Goal: Complete application form: Complete application form

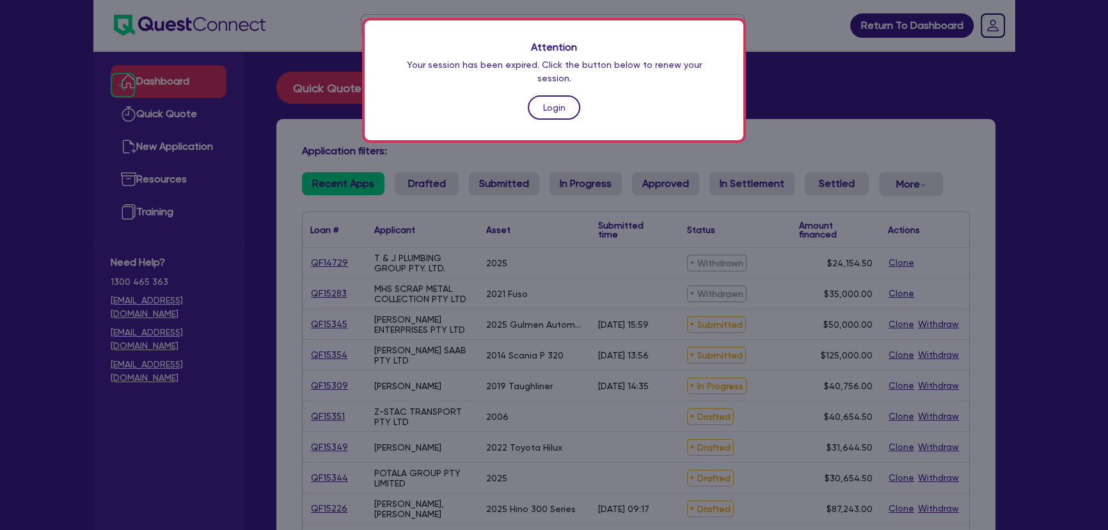
click at [571, 98] on link "Login" at bounding box center [554, 107] width 52 height 24
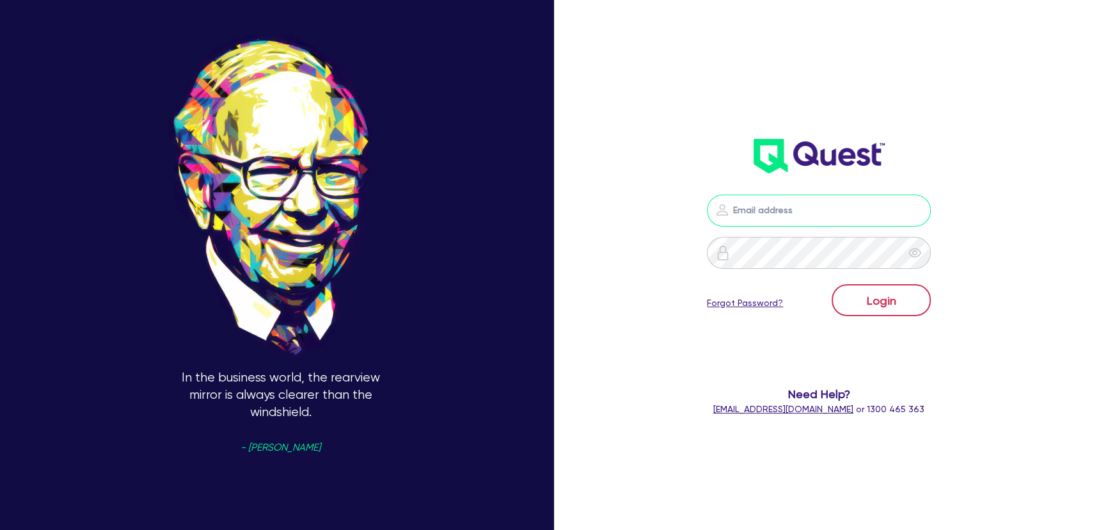
type input "[PERSON_NAME][EMAIL_ADDRESS][PERSON_NAME][DOMAIN_NAME]"
click at [878, 292] on button "Login" at bounding box center [881, 300] width 99 height 32
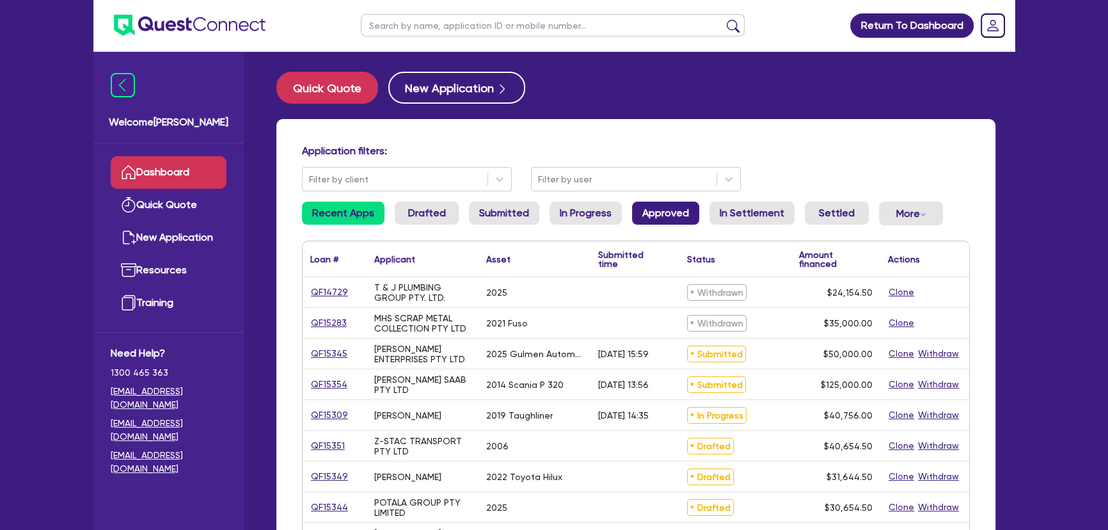
click at [646, 223] on link "Approved" at bounding box center [665, 213] width 67 height 23
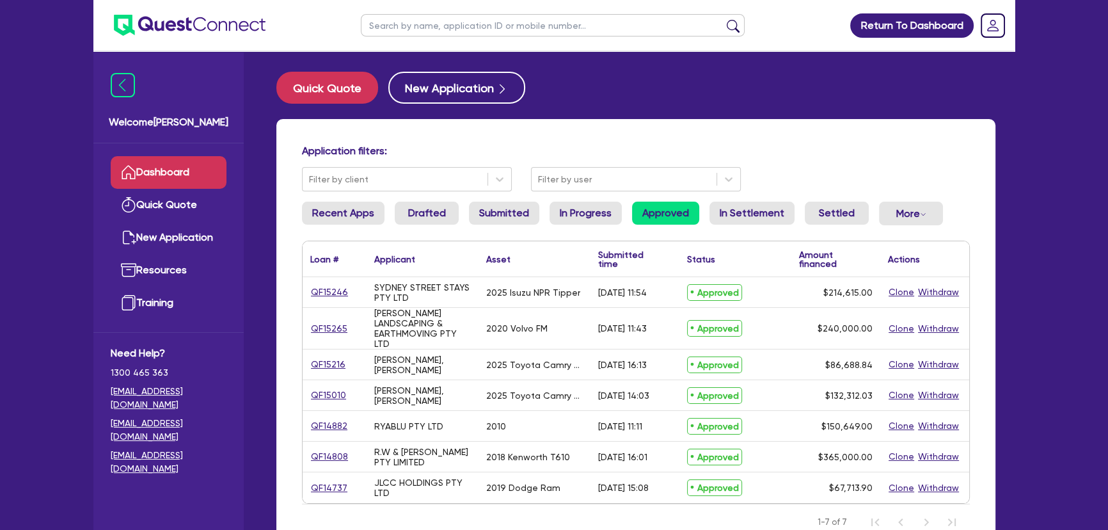
click at [450, 19] on input "text" at bounding box center [553, 25] width 384 height 22
type input "[PERSON_NAME]"
click at [723, 19] on button "submit" at bounding box center [733, 28] width 20 height 18
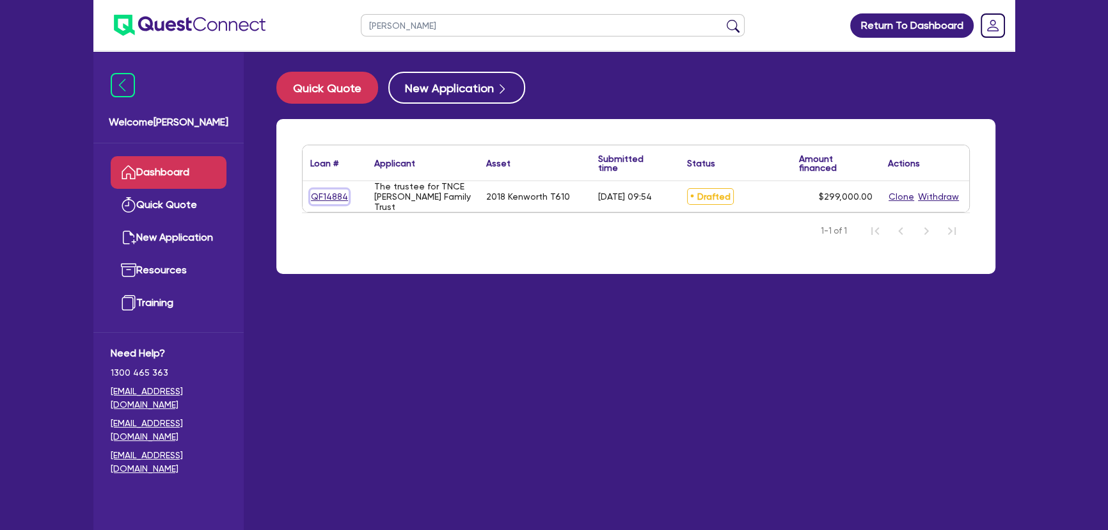
click at [333, 199] on link "QF14884" at bounding box center [329, 196] width 38 height 15
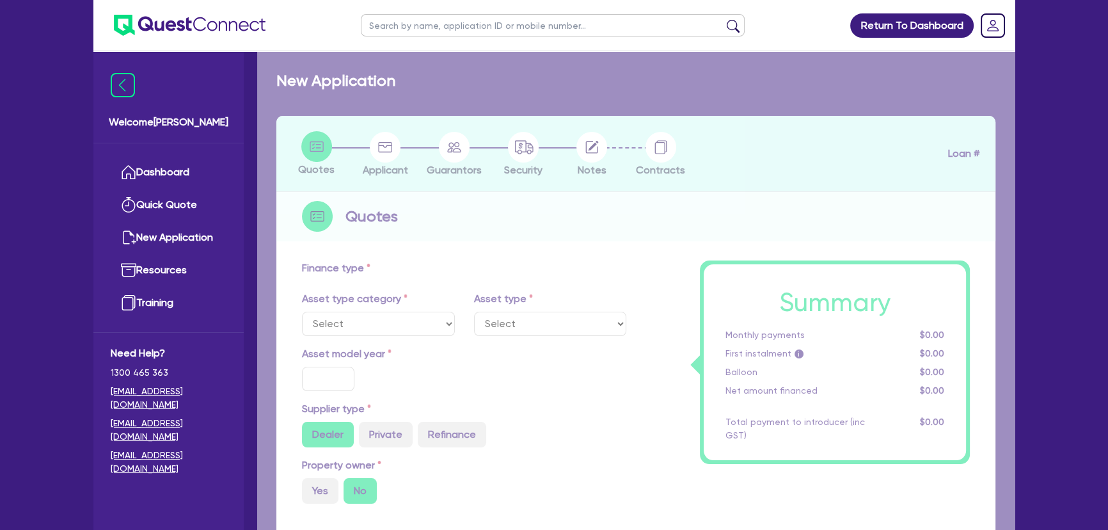
select select "PRIMARY_ASSETS"
type input "2018"
radio input "true"
type input "304,000"
type input "5,000"
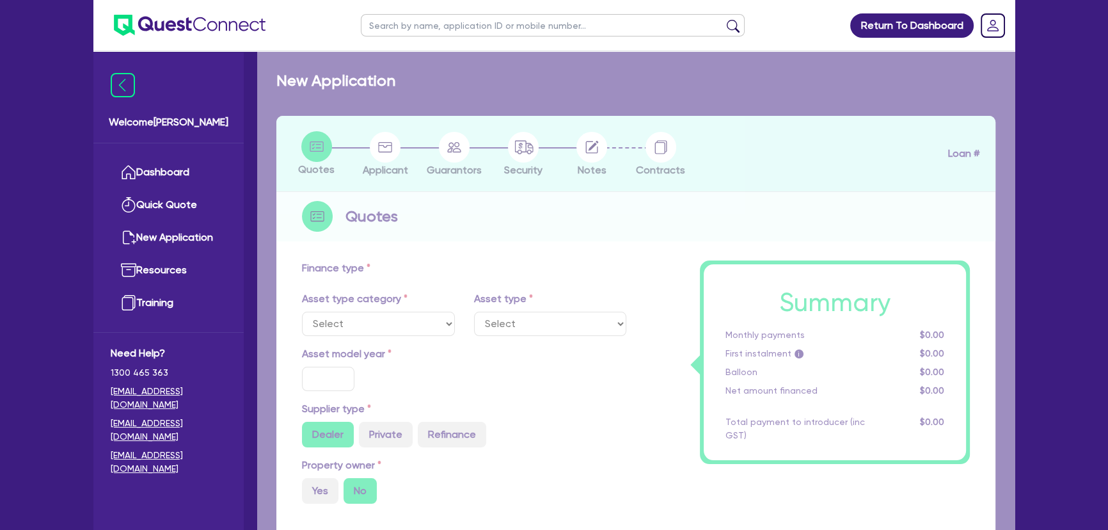
type input "2"
type input "5,980"
type input "6.2"
type input "450"
type input "100"
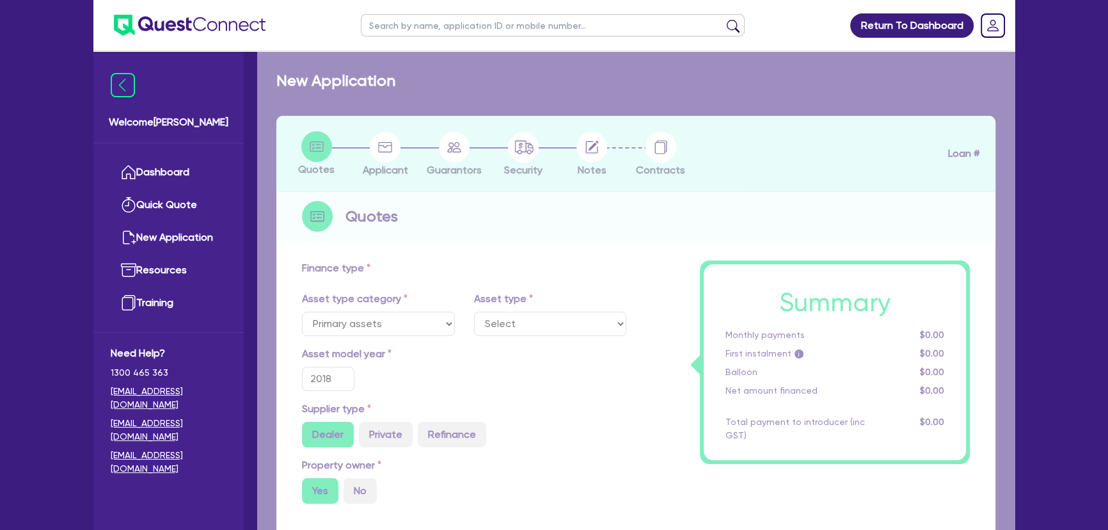
select select "HEAVY_TRUCKS"
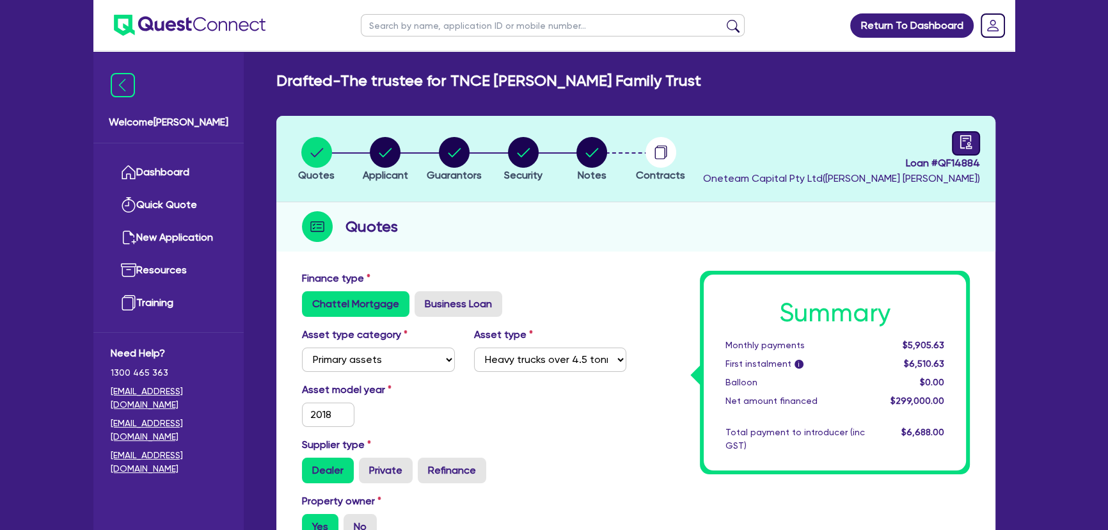
click at [965, 131] on link at bounding box center [966, 143] width 28 height 24
select select "DRAFTED_AMENDED"
select select "BOQ Finance"
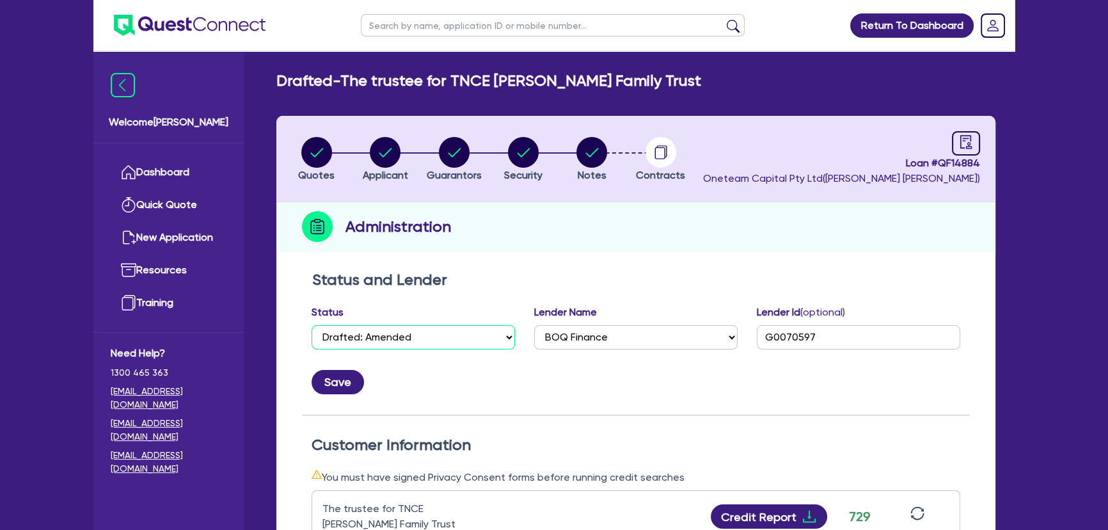
click at [425, 346] on select "Select Quoted Drafted: New Drafted: Amended Submitted: New Submitted: Amended I…" at bounding box center [413, 337] width 203 height 24
select select "APPROVED_WAITING_FOR_MORE_INFO"
click at [312, 325] on select "Select Quoted Drafted: New Drafted: Amended Submitted: New Submitted: Amended I…" at bounding box center [413, 337] width 203 height 24
click at [334, 376] on button "Save" at bounding box center [338, 382] width 52 height 24
click at [595, 143] on circle "button" at bounding box center [592, 152] width 31 height 31
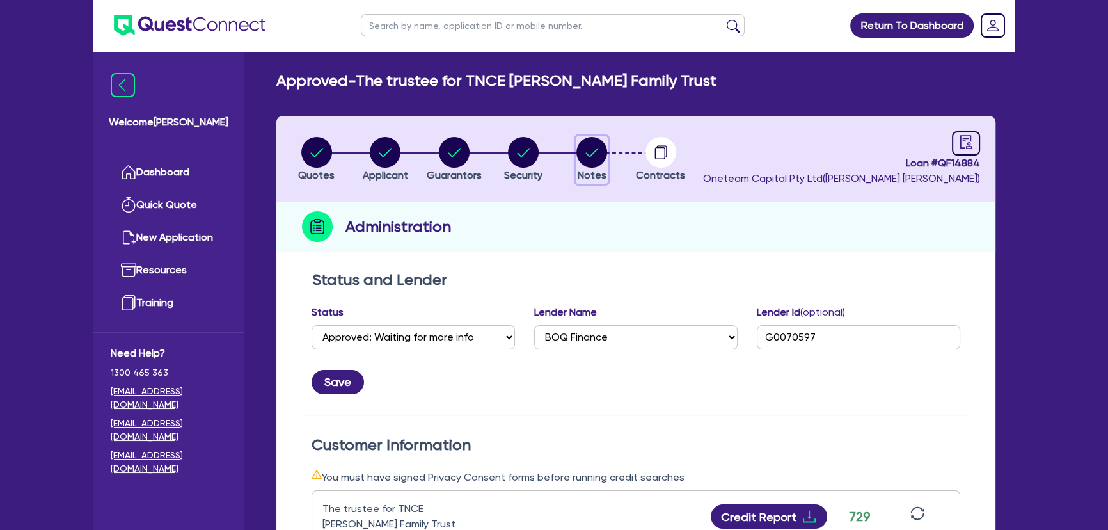
select select "Other"
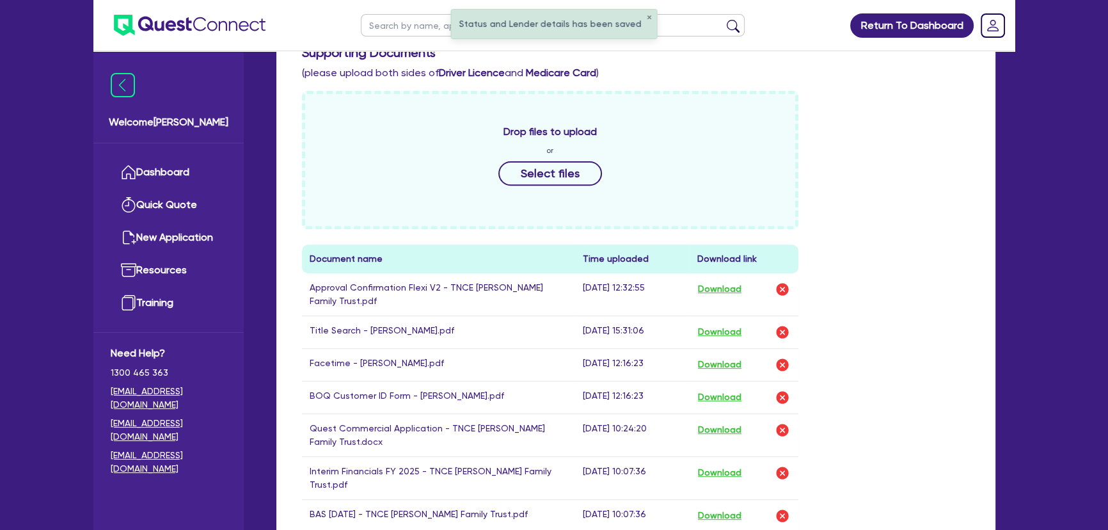
scroll to position [697, 0]
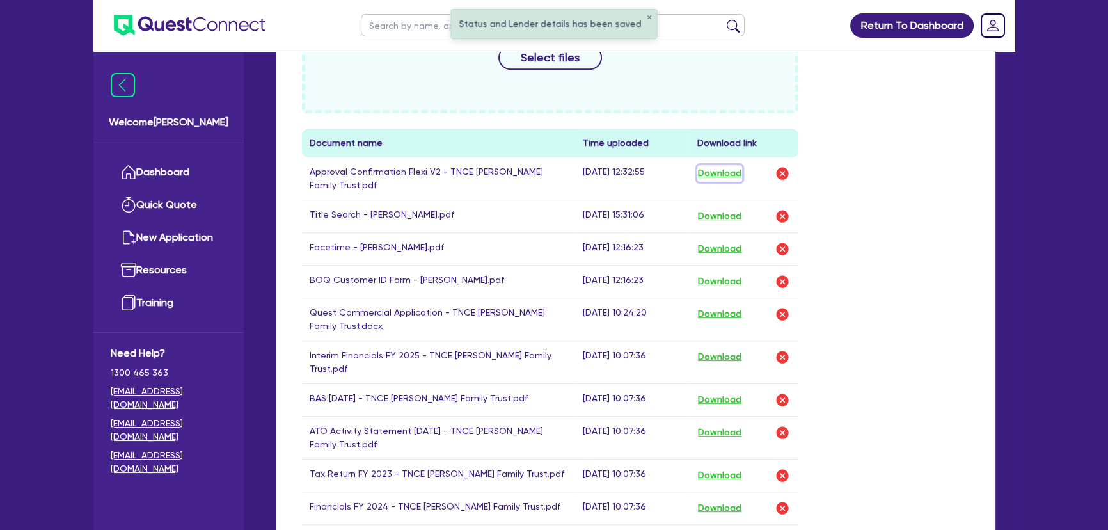
click at [742, 176] on button "Download" at bounding box center [719, 173] width 45 height 17
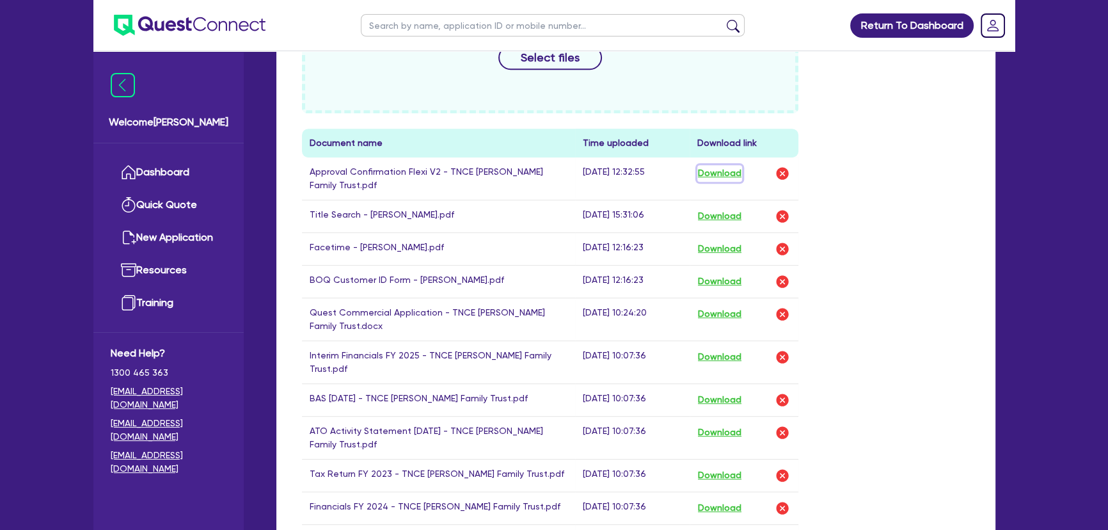
click at [710, 167] on button "Download" at bounding box center [719, 173] width 45 height 17
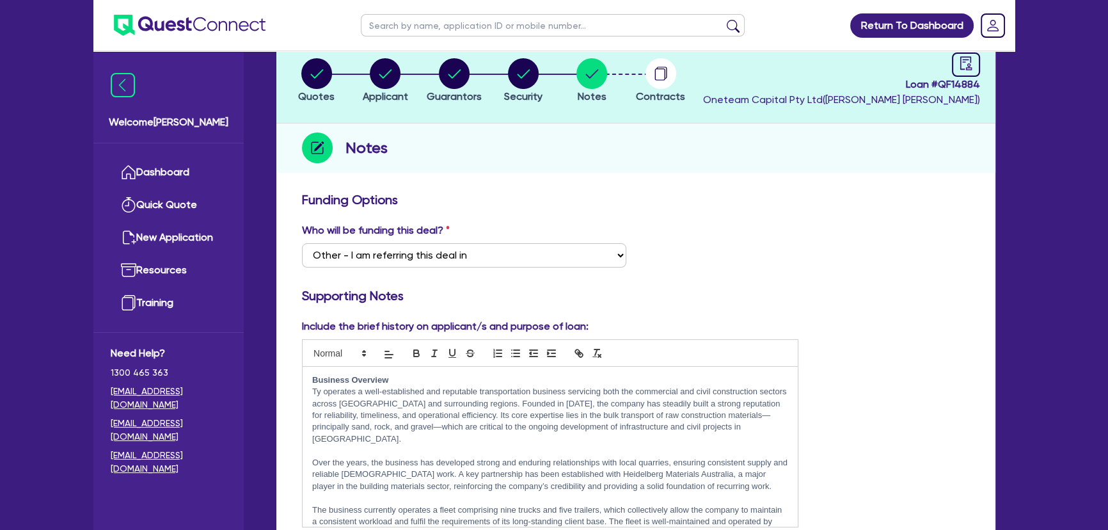
scroll to position [0, 0]
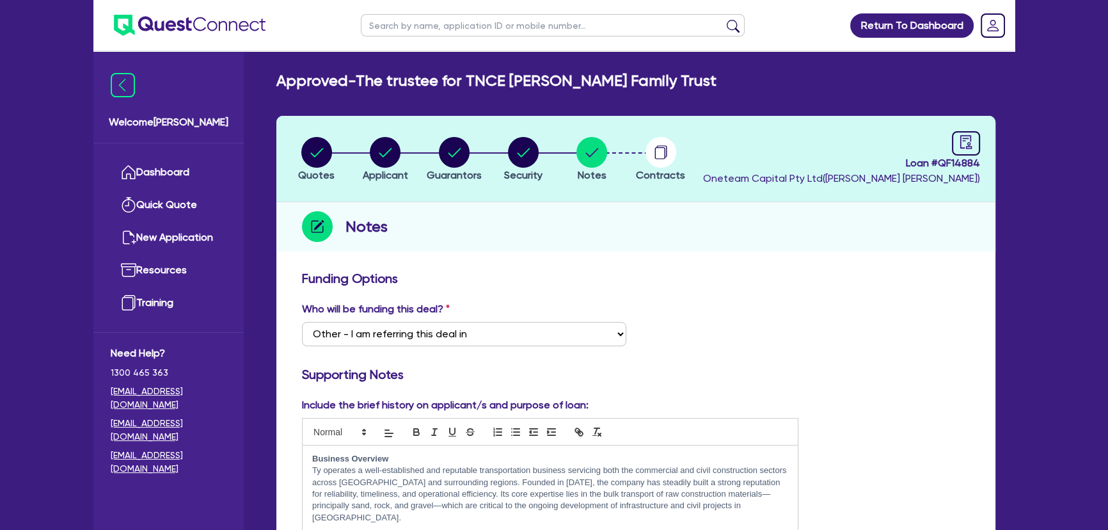
click at [237, 22] on img at bounding box center [190, 25] width 152 height 21
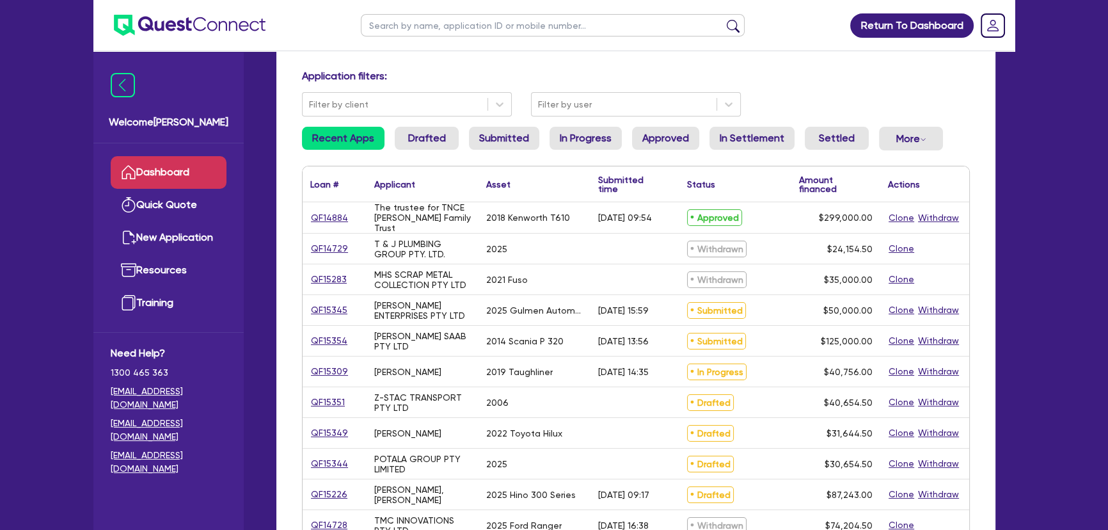
scroll to position [116, 0]
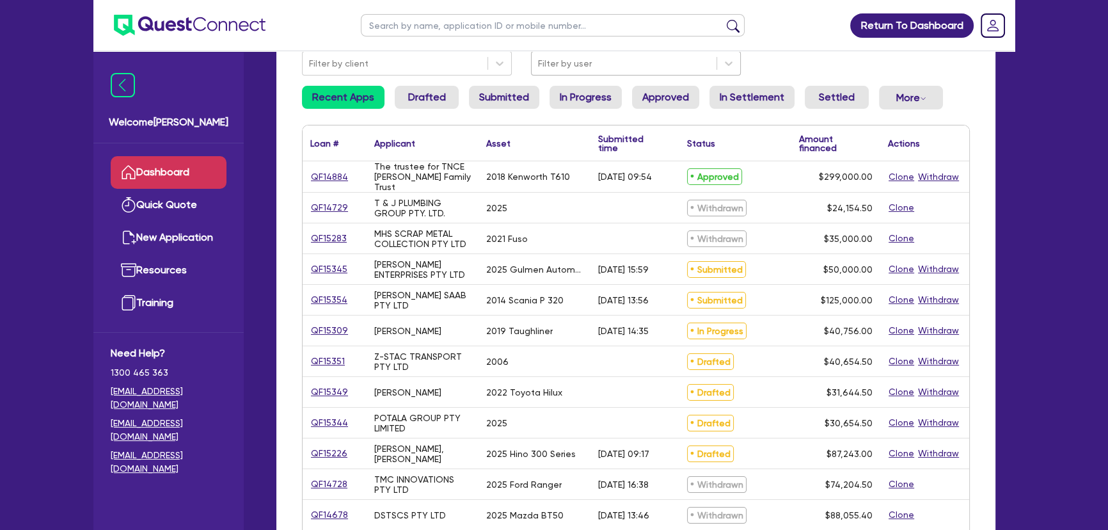
click at [575, 63] on div at bounding box center [624, 64] width 172 height 16
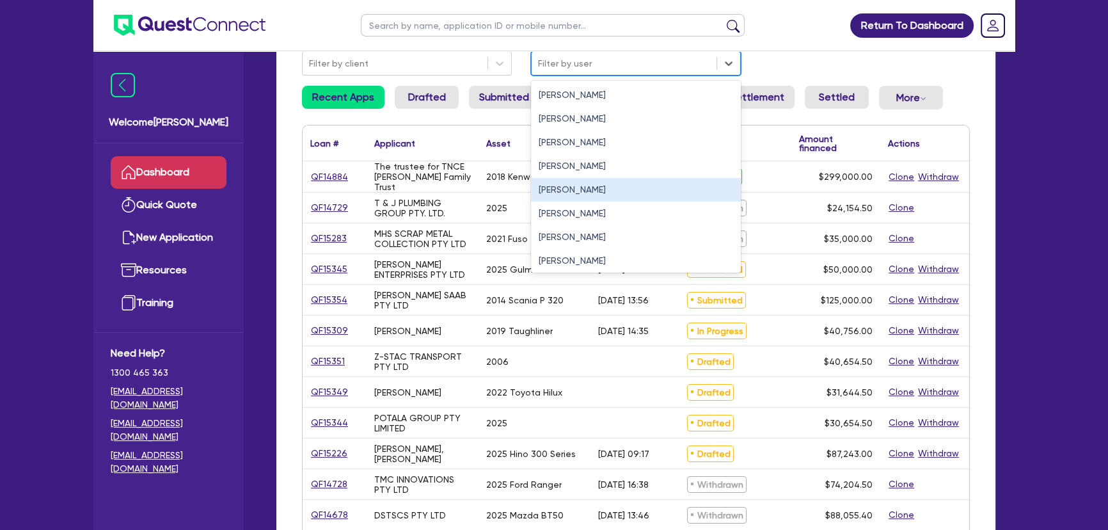
click at [557, 196] on div "[PERSON_NAME]" at bounding box center [636, 190] width 210 height 24
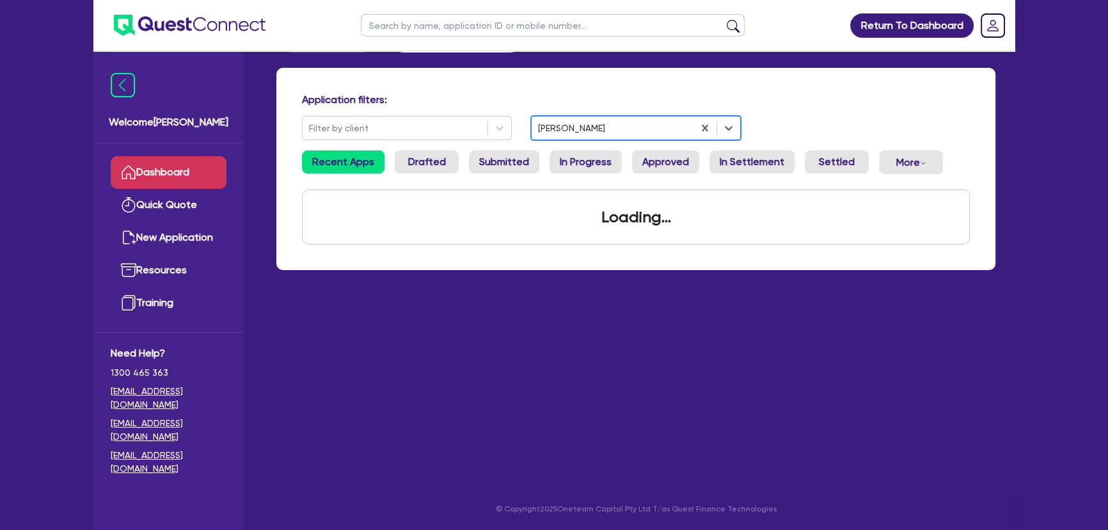
scroll to position [116, 0]
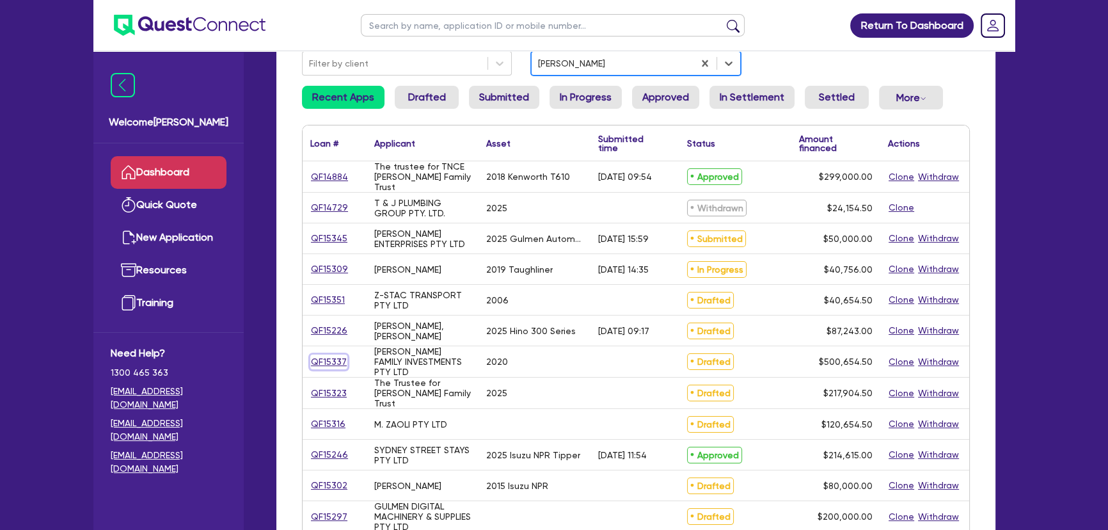
click at [337, 359] on link "QF15337" at bounding box center [328, 361] width 37 height 15
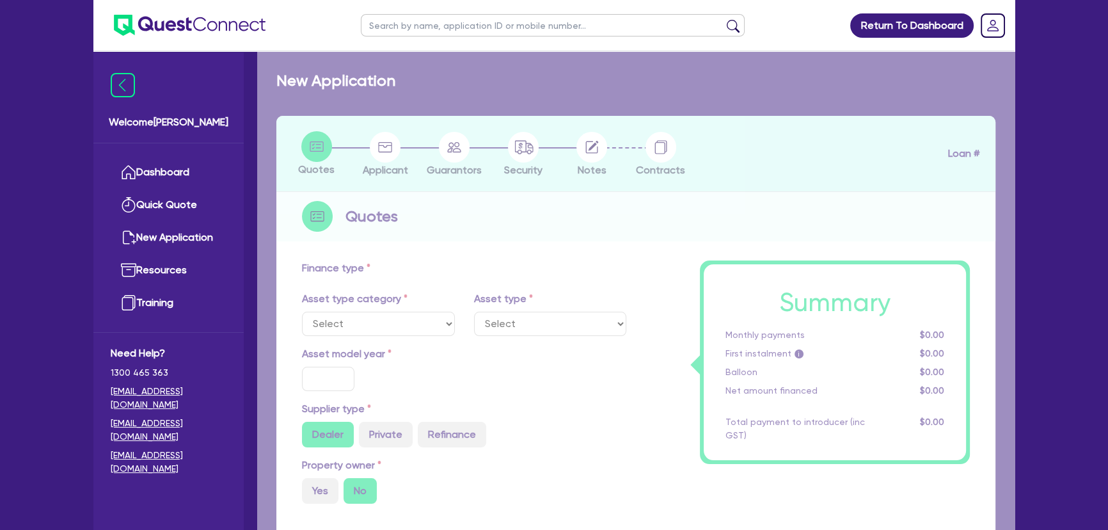
select select "PRIMARY_ASSETS"
type input "2020"
type input "500,000"
type input "3"
type input "15,019.64"
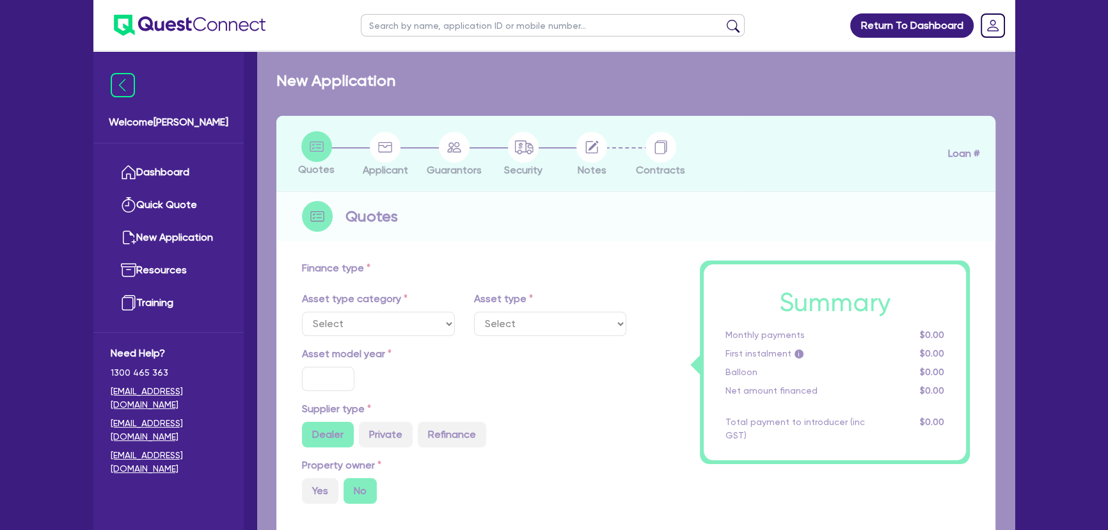
type input "7"
select select "YELLOW_GOODS_AND_EXCAVATORS"
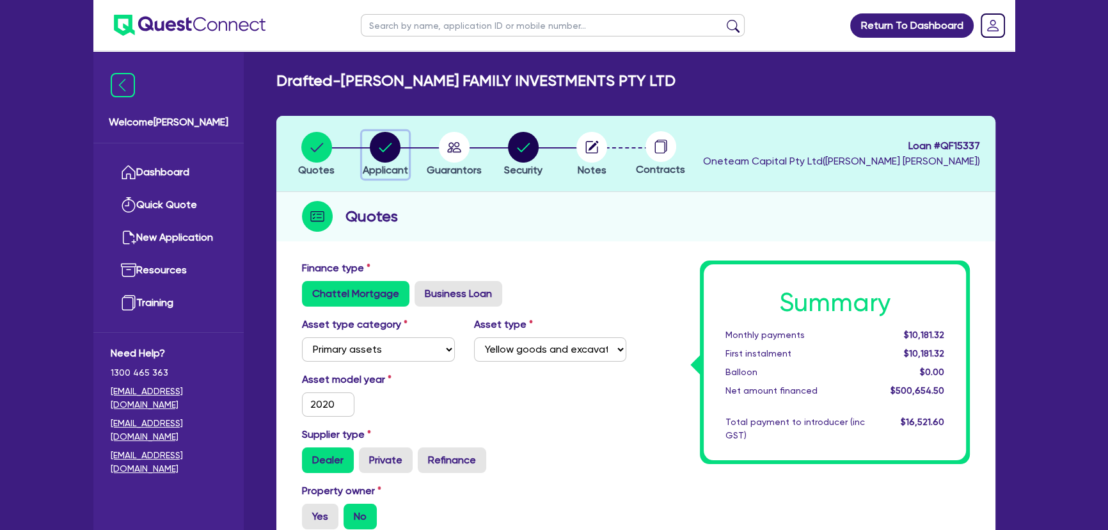
click at [390, 142] on circle "button" at bounding box center [385, 147] width 31 height 31
select select "COMPANY"
select select "AGRICULTURE"
select select "FARMERS"
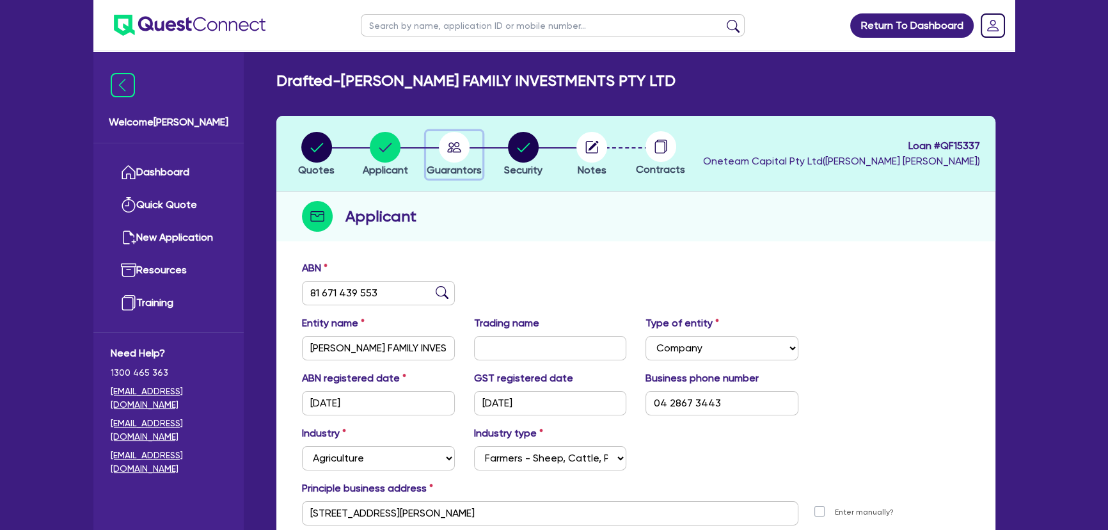
click at [472, 140] on div "button" at bounding box center [454, 147] width 55 height 31
select select "MR"
select select "QLD"
select select "MARRIED"
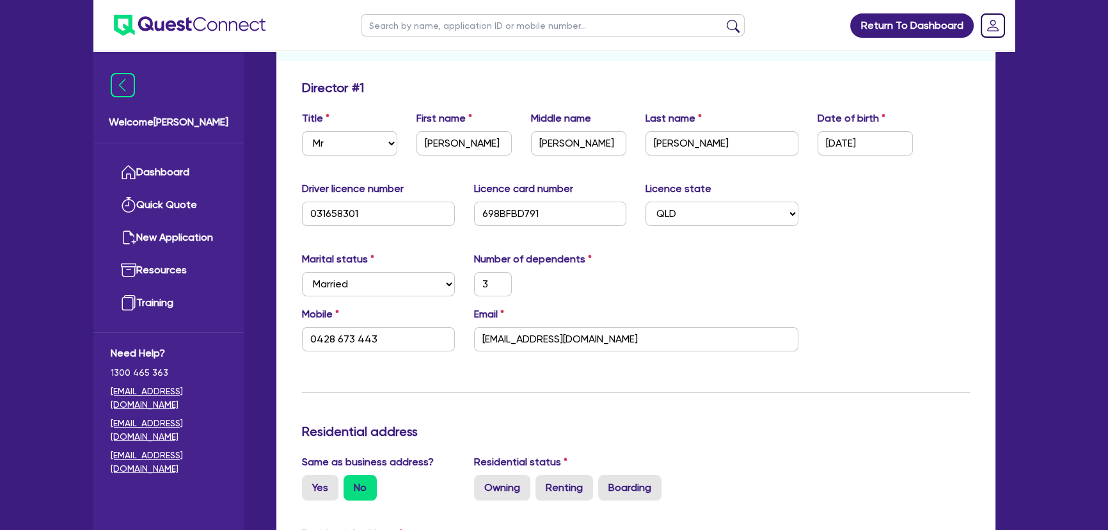
scroll to position [291, 0]
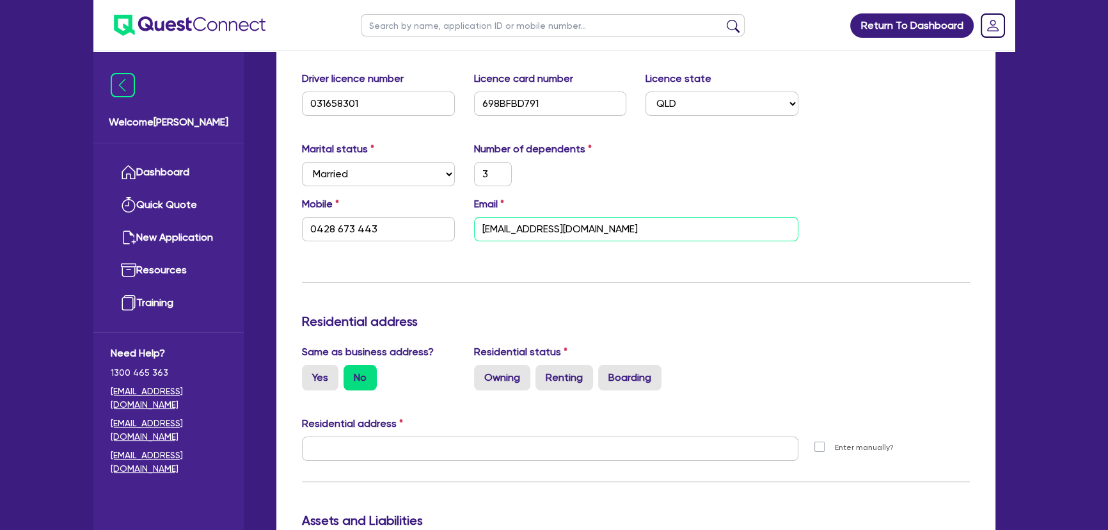
drag, startPoint x: 635, startPoint y: 222, endPoint x: 454, endPoint y: 205, distance: 181.8
click at [454, 205] on div "Mobile [PHONE_NUMBER] Email [EMAIL_ADDRESS][DOMAIN_NAME]" at bounding box center [635, 223] width 687 height 55
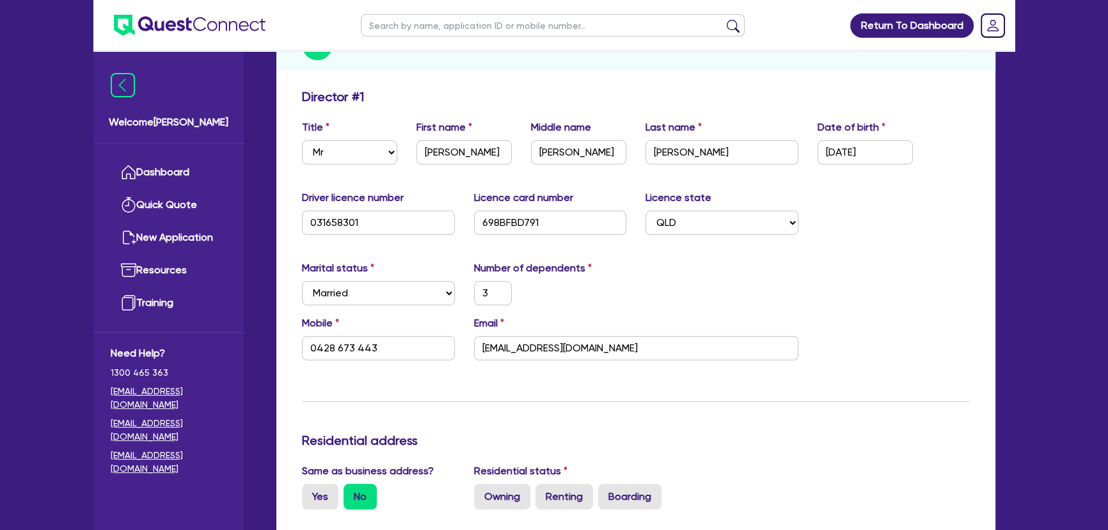
scroll to position [0, 0]
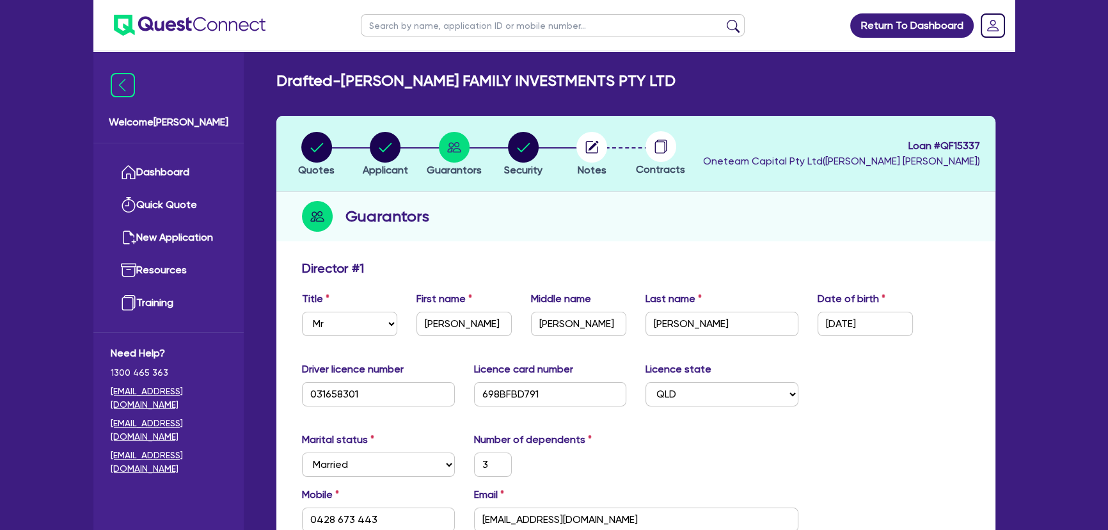
click at [838, 472] on div "Marital status Select [DEMOGRAPHIC_DATA] Married De Facto / Partner Number of d…" at bounding box center [635, 459] width 687 height 55
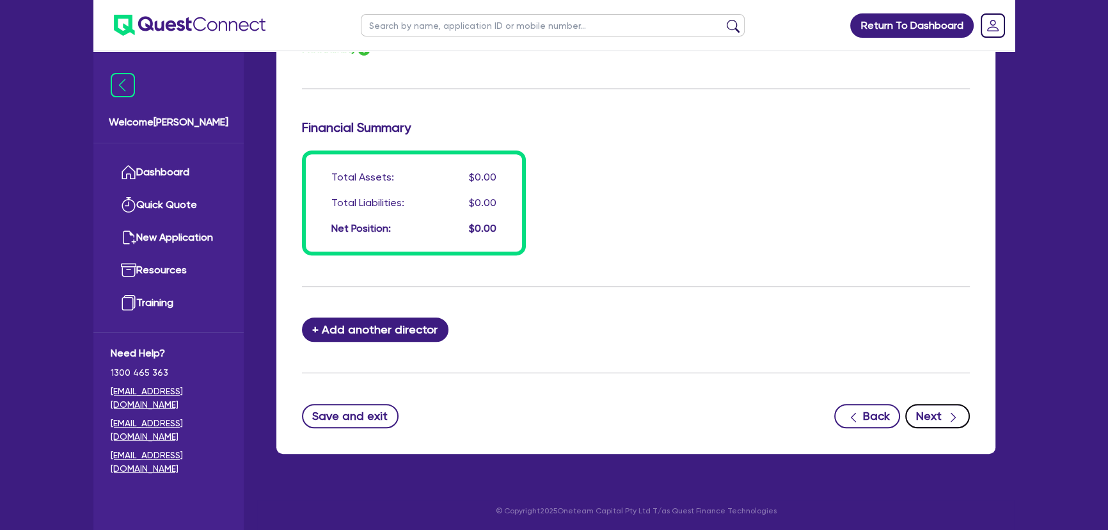
click at [966, 418] on button "Next" at bounding box center [937, 416] width 65 height 24
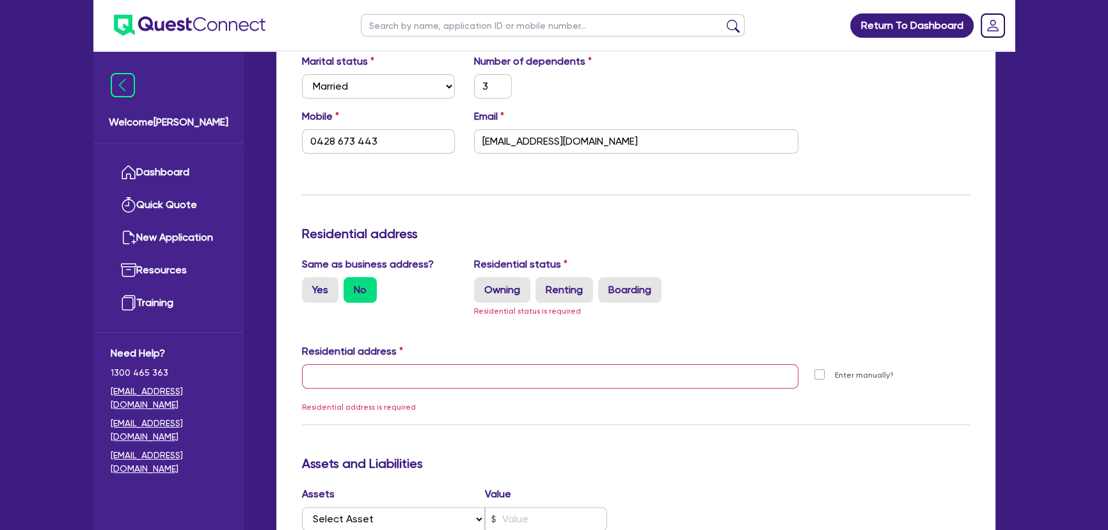
scroll to position [401, 0]
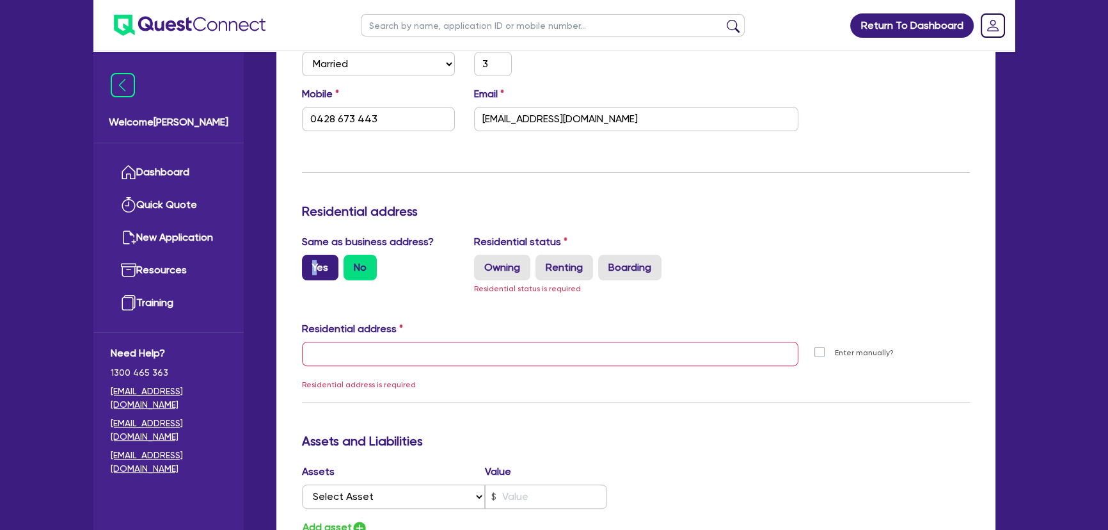
click at [315, 257] on label "Yes" at bounding box center [320, 268] width 36 height 26
click at [329, 274] on label "Yes" at bounding box center [320, 268] width 36 height 26
click at [310, 263] on input "Yes" at bounding box center [306, 259] width 8 height 8
radio input "true"
type input "3"
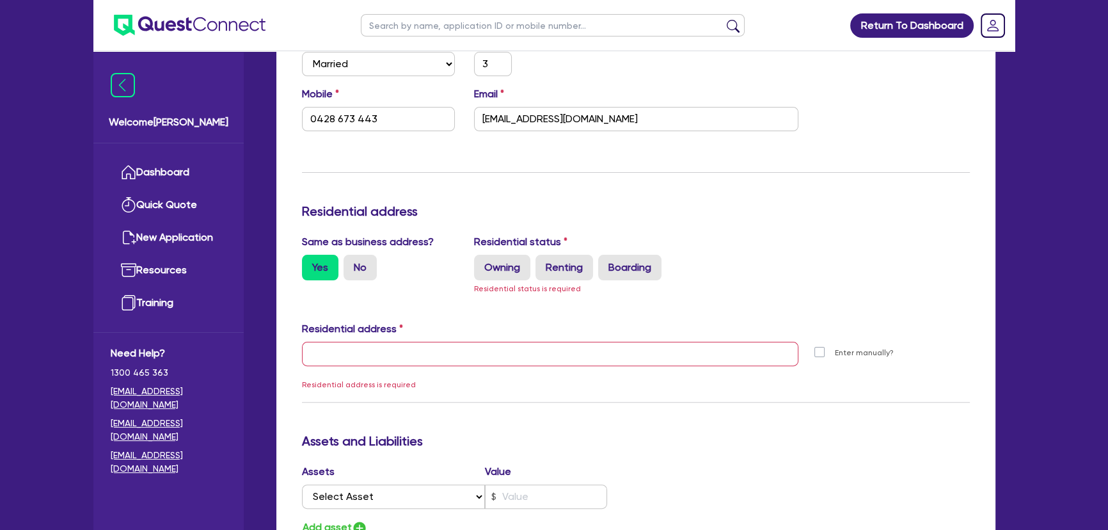
type input "0428 673 443"
type input "[STREET_ADDRESS][PERSON_NAME]"
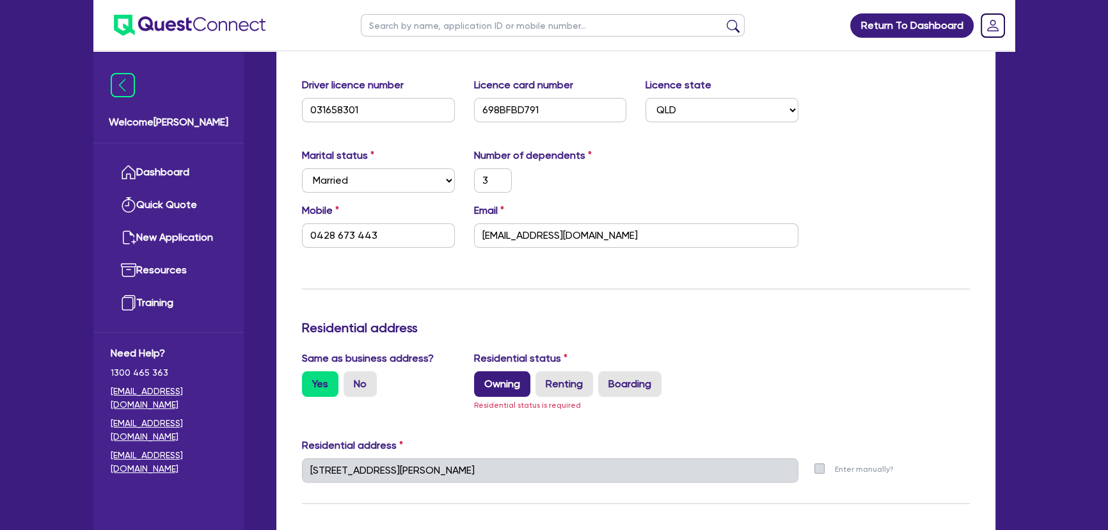
click at [497, 372] on label "Owning" at bounding box center [502, 384] width 56 height 26
click at [482, 372] on input "Owning" at bounding box center [478, 375] width 8 height 8
radio input "true"
type input "3"
type input "0428 673 443"
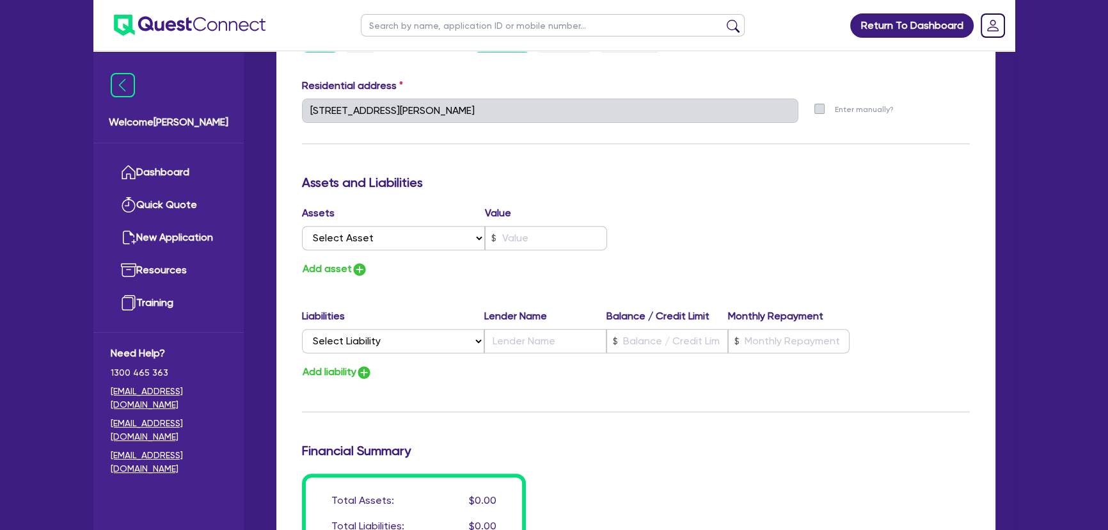
scroll to position [691, 0]
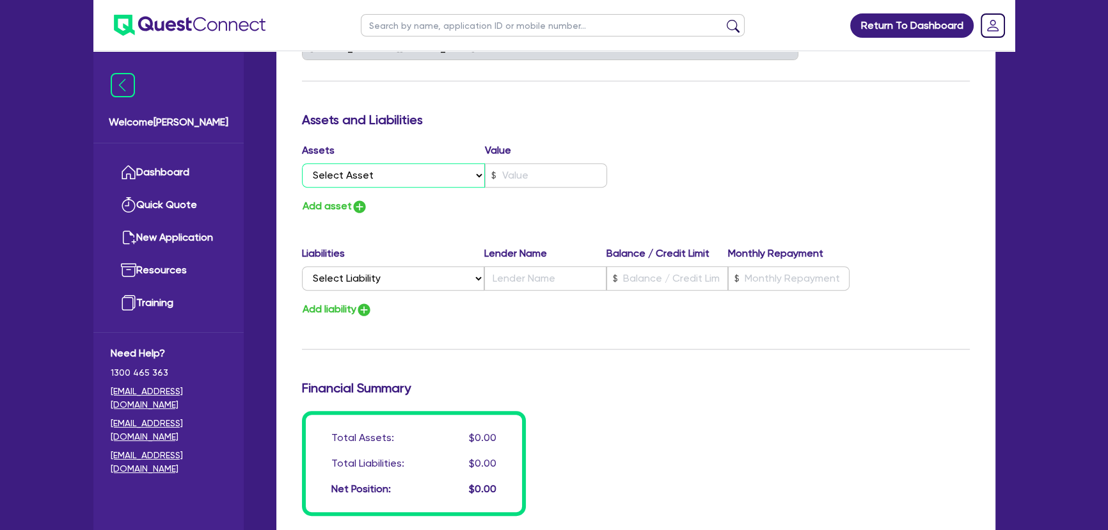
click at [420, 168] on select "Select Asset Cash Property Investment property Vehicle Truck Trailer Equipment …" at bounding box center [393, 175] width 183 height 24
select select "PROPERTY"
click at [302, 163] on select "Select Asset Cash Property Investment property Vehicle Truck Trailer Equipment …" at bounding box center [393, 175] width 183 height 24
type input "3"
type input "0428 673 443"
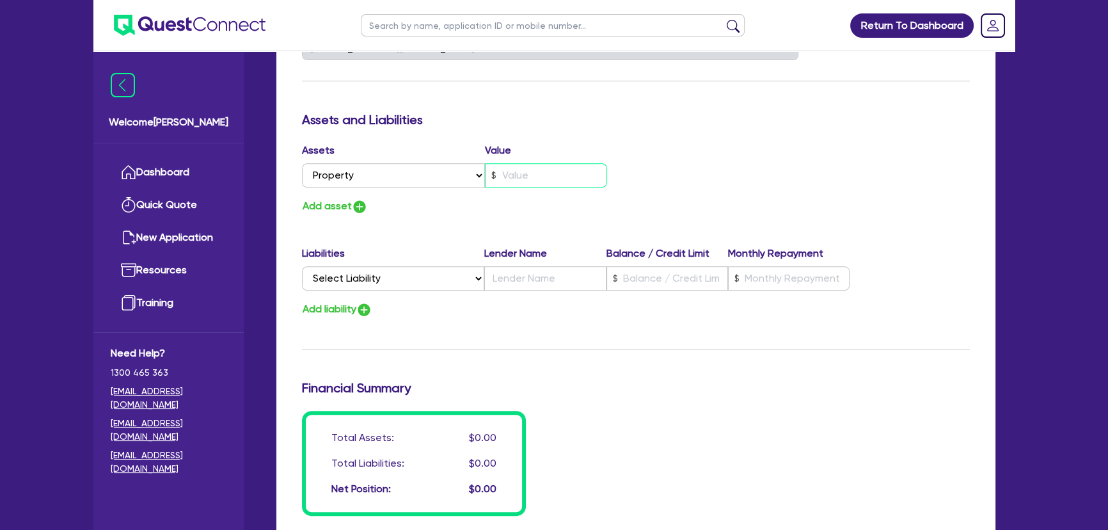
click at [525, 186] on input "text" at bounding box center [546, 175] width 122 height 24
type input "3"
type input "0428 673 443"
type input "1"
type input "3"
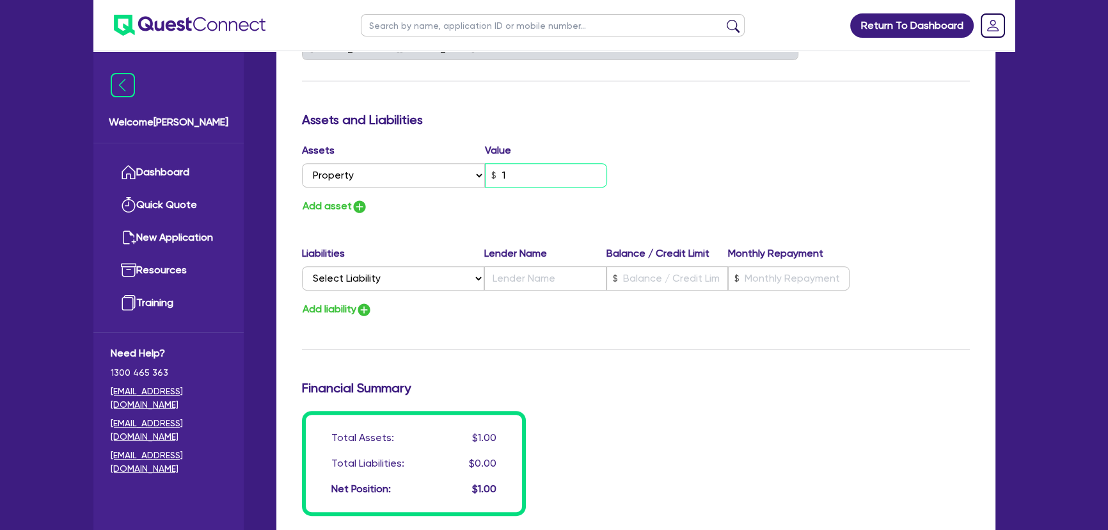
type input "0428 673 443"
type input "19"
type input "3"
type input "0428 673 443"
type input "190"
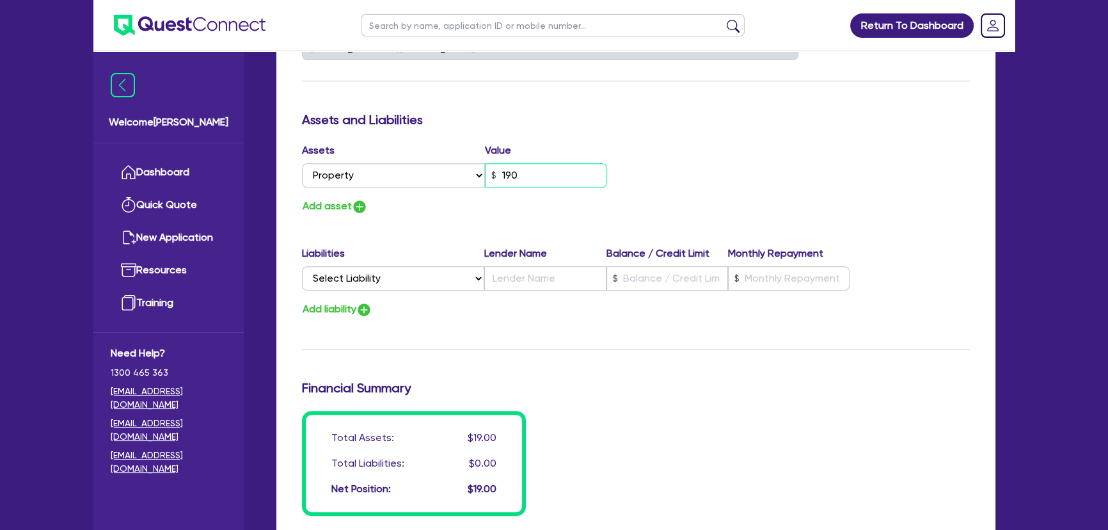
type input "3"
type input "0428 673 443"
type input "1,900"
type input "3"
type input "0428 673 443"
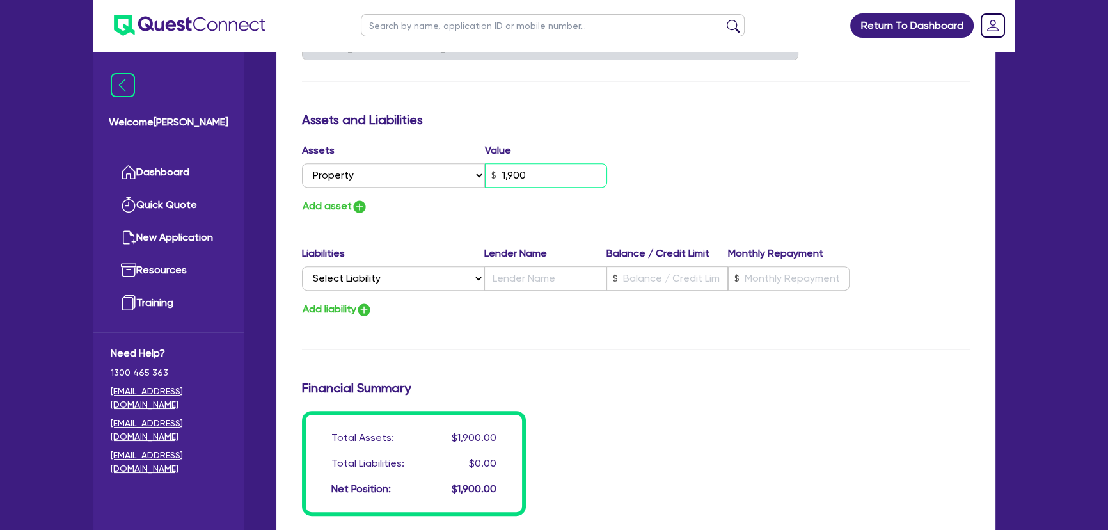
type input "19,000"
type input "3"
type input "0428 673 443"
type input "190,000"
type input "3"
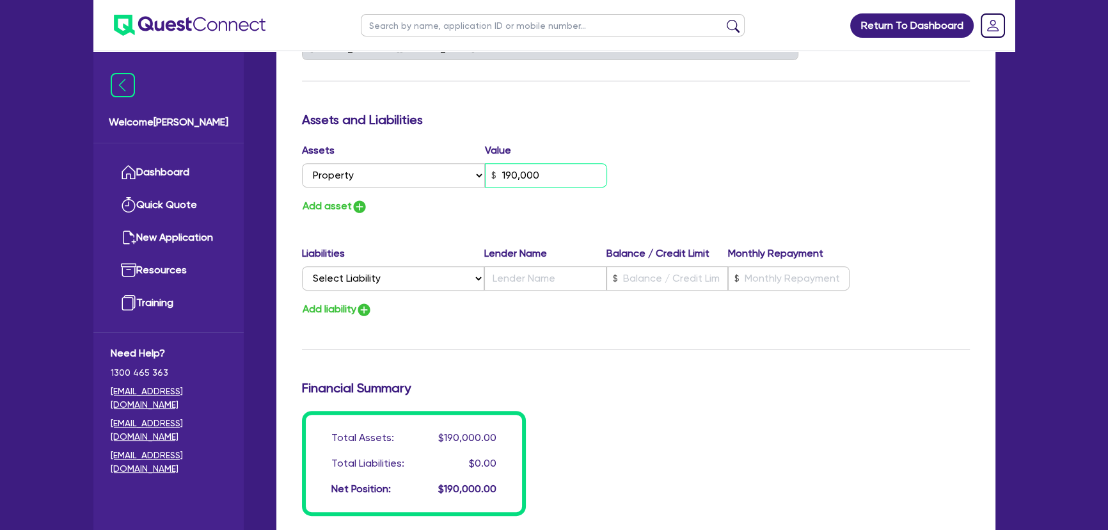
type input "0428 673 443"
type input "1,900,000"
click at [349, 207] on button "Add asset" at bounding box center [335, 206] width 66 height 17
type input "3"
type input "0428 673 443"
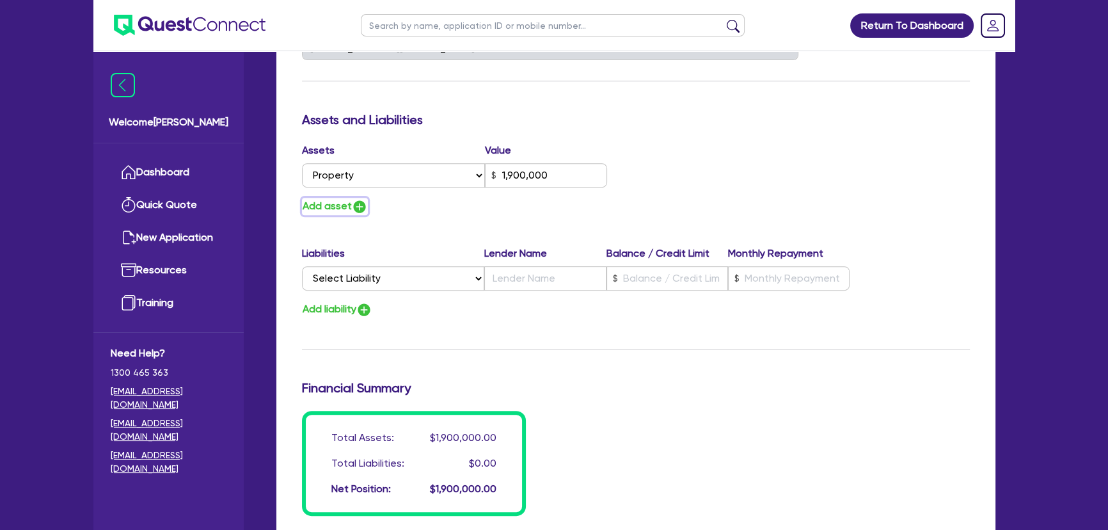
type input "1,900,000"
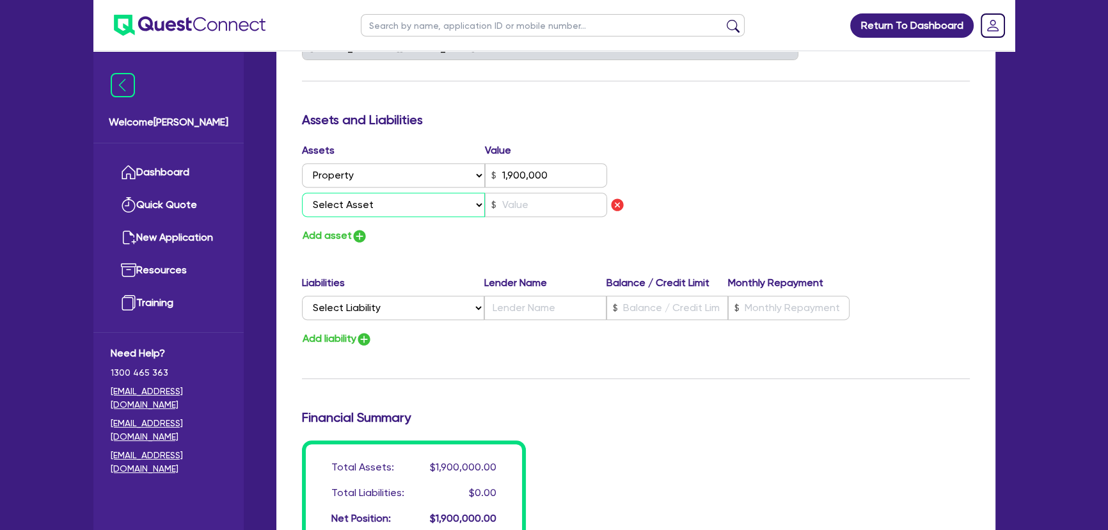
click at [358, 205] on select "Select Asset Cash Property Investment property Vehicle Truck Trailer Equipment …" at bounding box center [393, 205] width 183 height 24
select select "CASH"
click at [302, 193] on select "Select Asset Cash Property Investment property Vehicle Truck Trailer Equipment …" at bounding box center [393, 205] width 183 height 24
type input "3"
type input "0428 673 443"
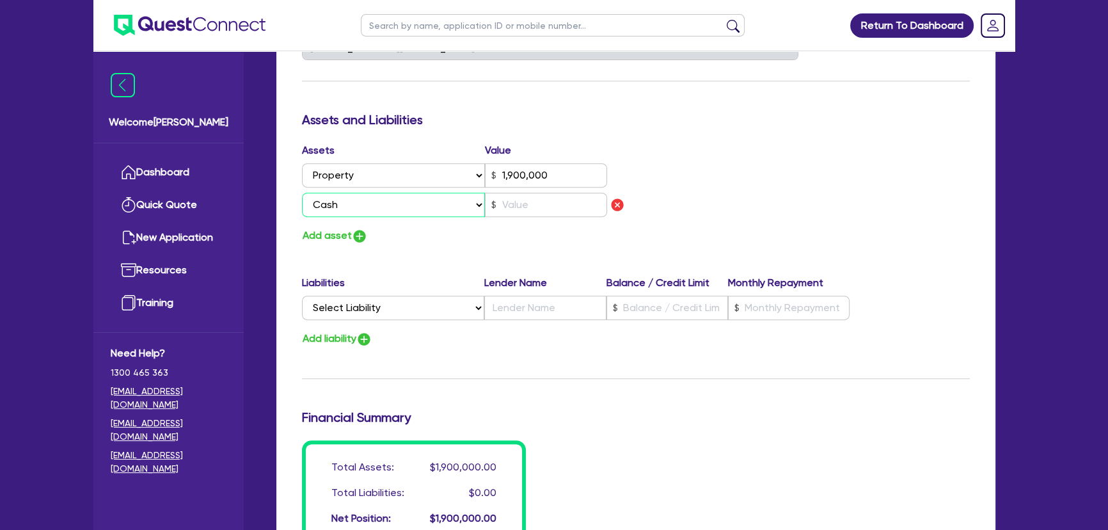
type input "1,900,000"
click at [556, 207] on input "text" at bounding box center [546, 205] width 122 height 24
click at [528, 198] on input "text" at bounding box center [546, 205] width 122 height 24
type input "3"
type input "0428 673 443"
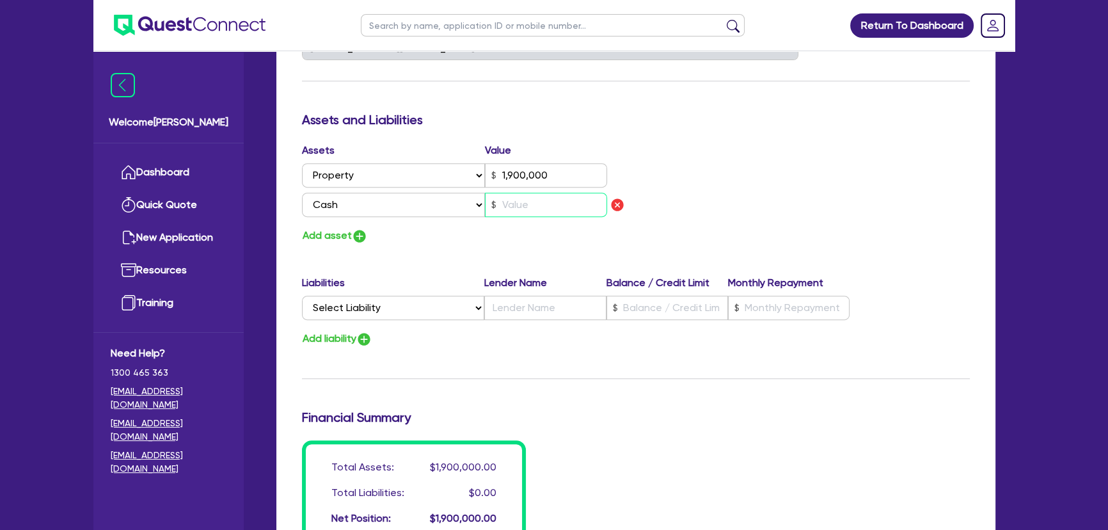
type input "1,900,000"
type input "2"
type input "3"
type input "0428 673 443"
type input "1,900,000"
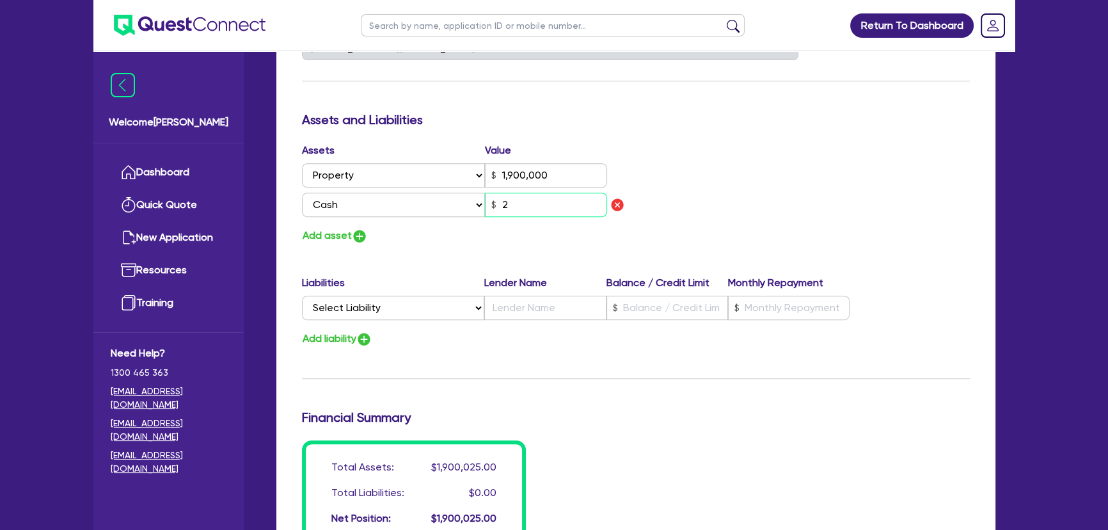
type input "25"
type input "3"
type input "0428 673 443"
type input "1,900,000"
type input "250"
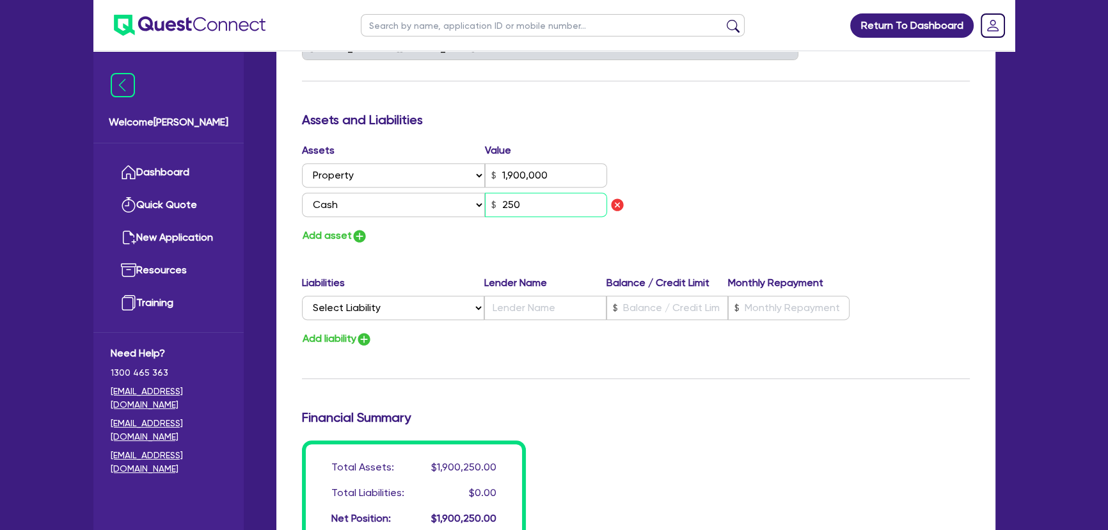
type input "3"
type input "0428 673 443"
type input "1,900,000"
type input "2,500"
type input "3"
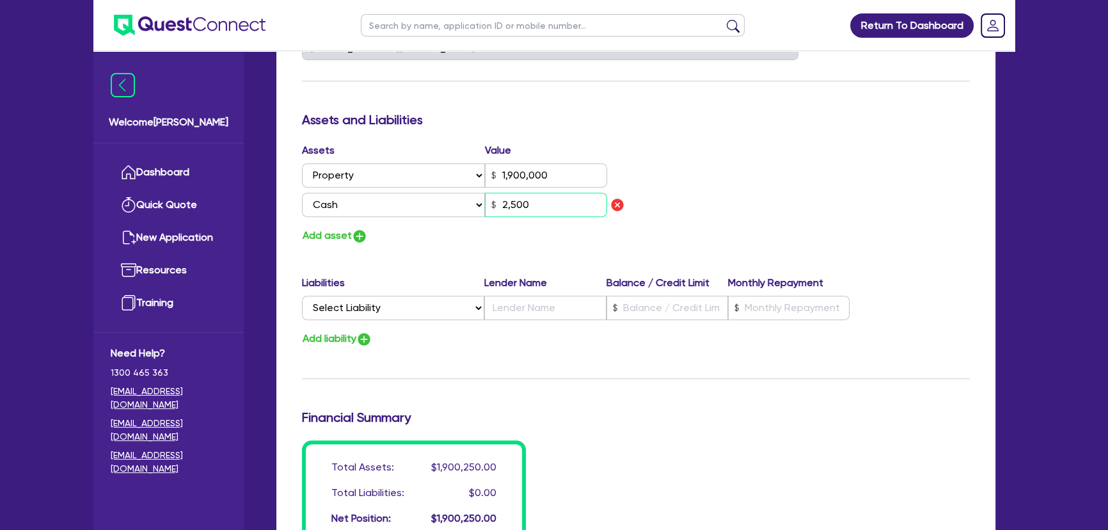
type input "0428 673 443"
type input "1,900,000"
type input "25,000"
click at [355, 234] on img "button" at bounding box center [359, 235] width 15 height 15
type input "3"
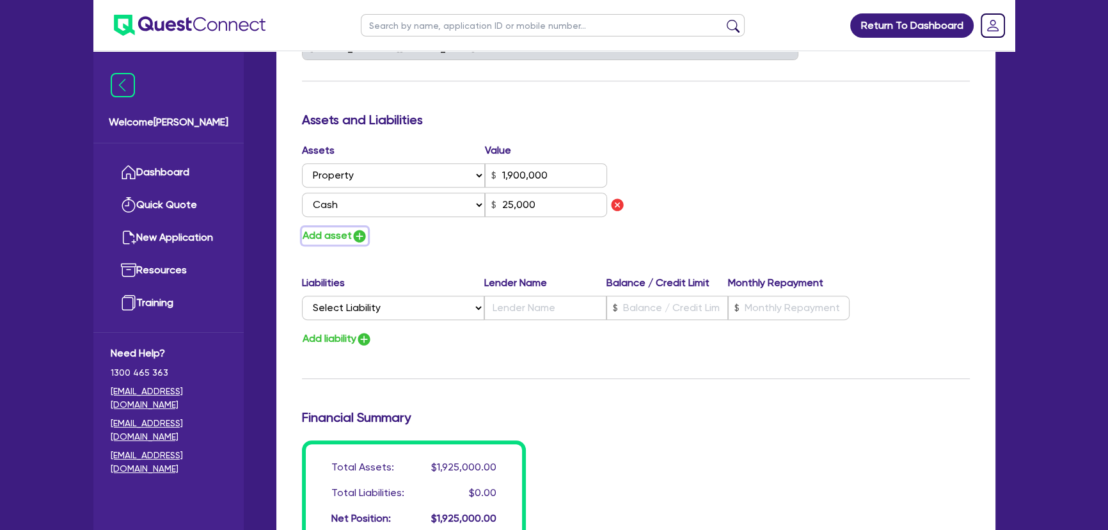
type input "0428 673 443"
type input "1,900,000"
type input "25,000"
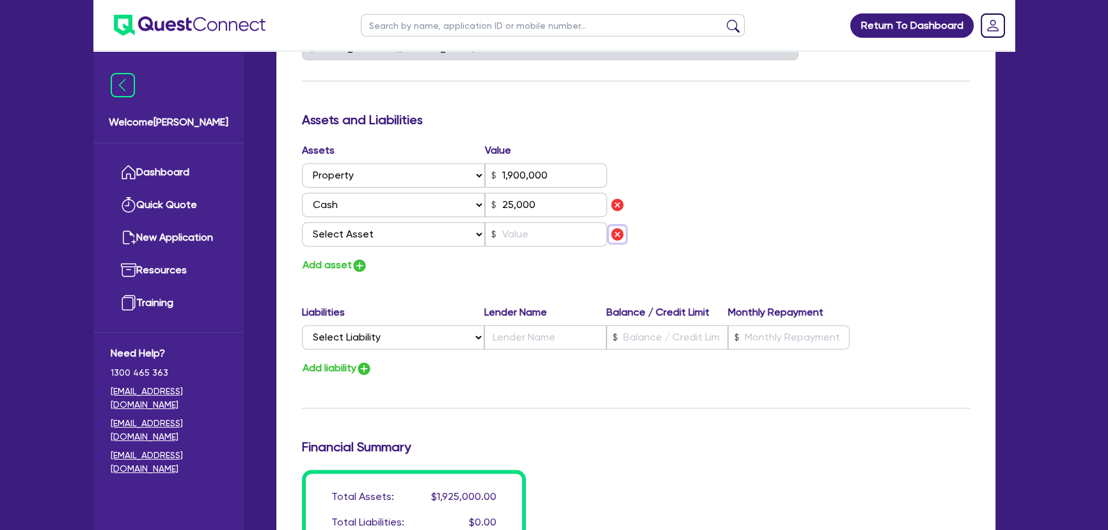
click at [620, 236] on img "button" at bounding box center [617, 234] width 15 height 15
type input "3"
type input "0428 673 443"
type input "1,900,000"
type input "25,000"
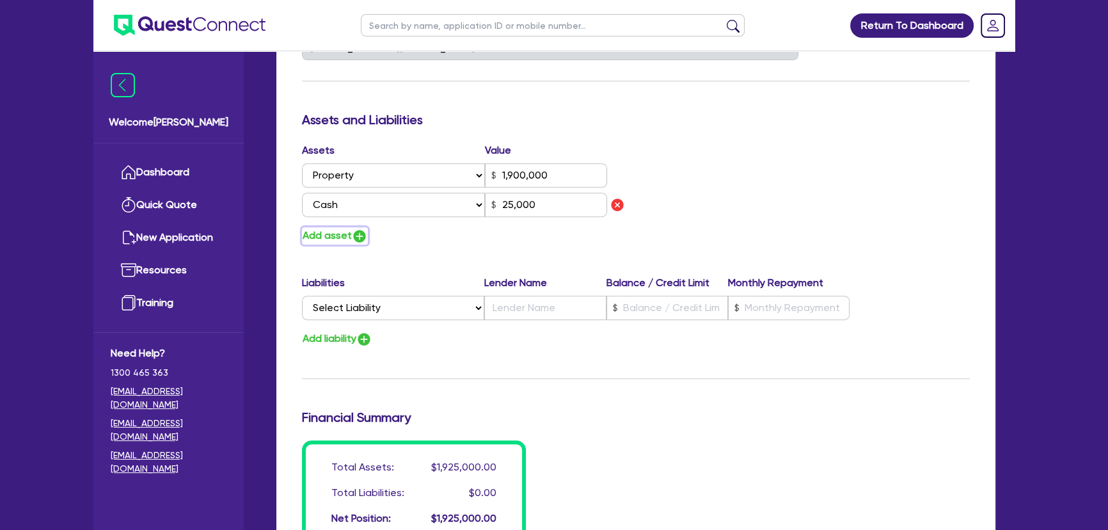
click at [365, 235] on img "button" at bounding box center [359, 235] width 15 height 15
type input "3"
type input "0428 673 443"
type input "1,900,000"
type input "25,000"
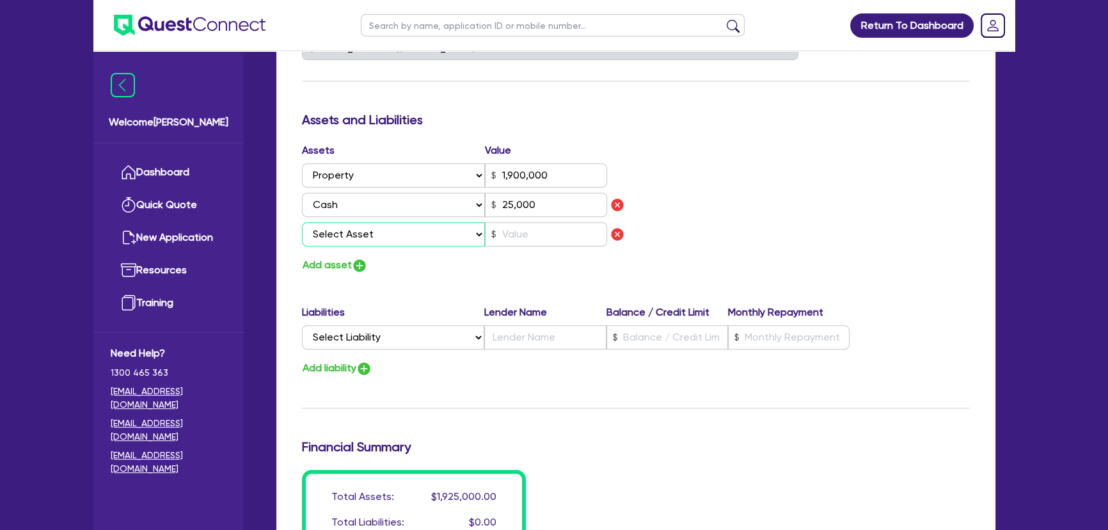
click at [365, 240] on select "Select Asset Cash Property Investment property Vehicle Truck Trailer Equipment …" at bounding box center [393, 234] width 183 height 24
select select "EQUIPMENT"
click at [302, 222] on select "Select Asset Cash Property Investment property Vehicle Truck Trailer Equipment …" at bounding box center [393, 234] width 183 height 24
type input "3"
type input "0428 673 443"
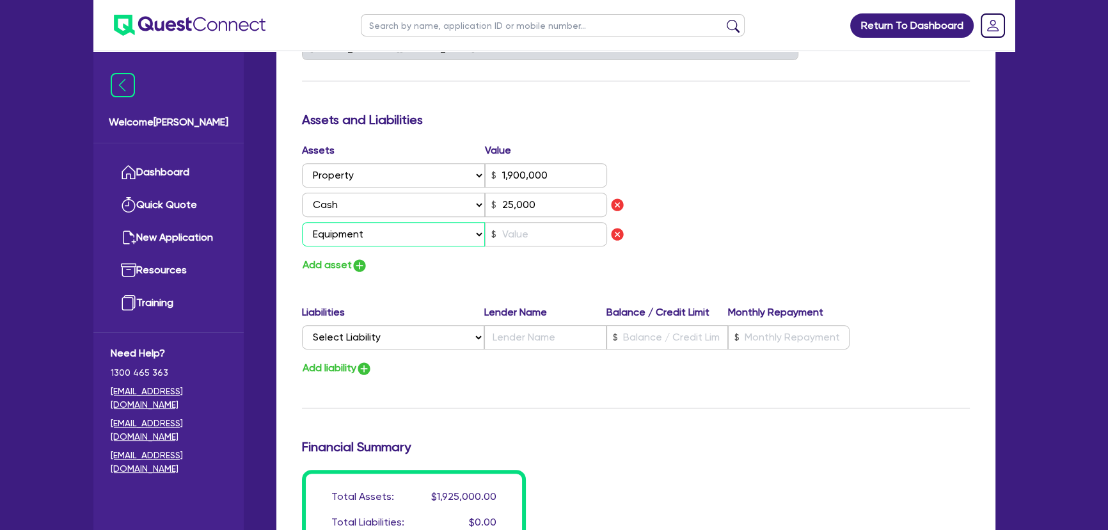
type input "1,900,000"
type input "25,000"
click at [508, 240] on input "text" at bounding box center [546, 234] width 122 height 24
type input "3"
type input "0428 673 443"
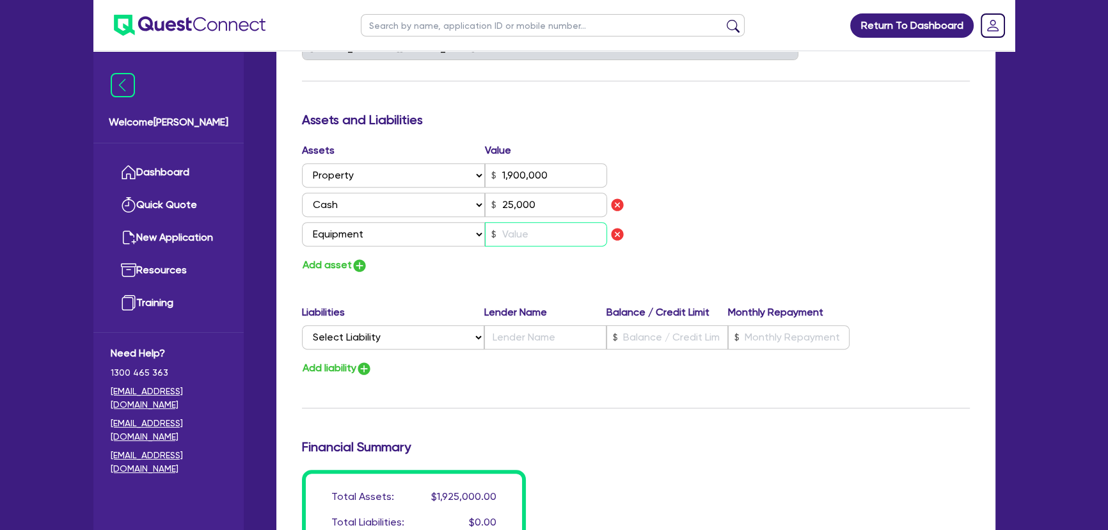
type input "1,900,000"
type input "25,000"
type input "5"
type input "3"
type input "0428 673 443"
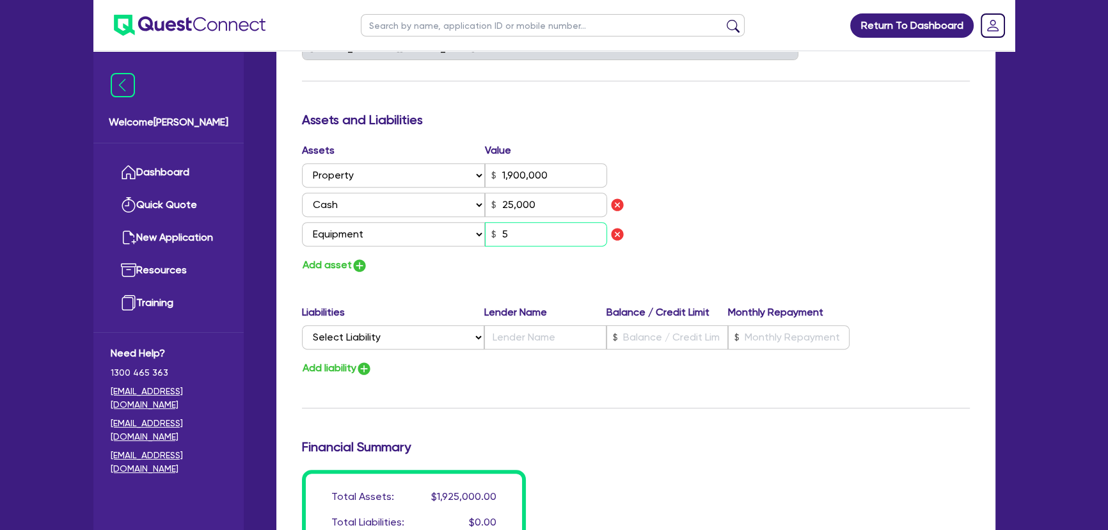
type input "1,900,000"
type input "25,000"
type input "50"
type input "3"
type input "0428 673 443"
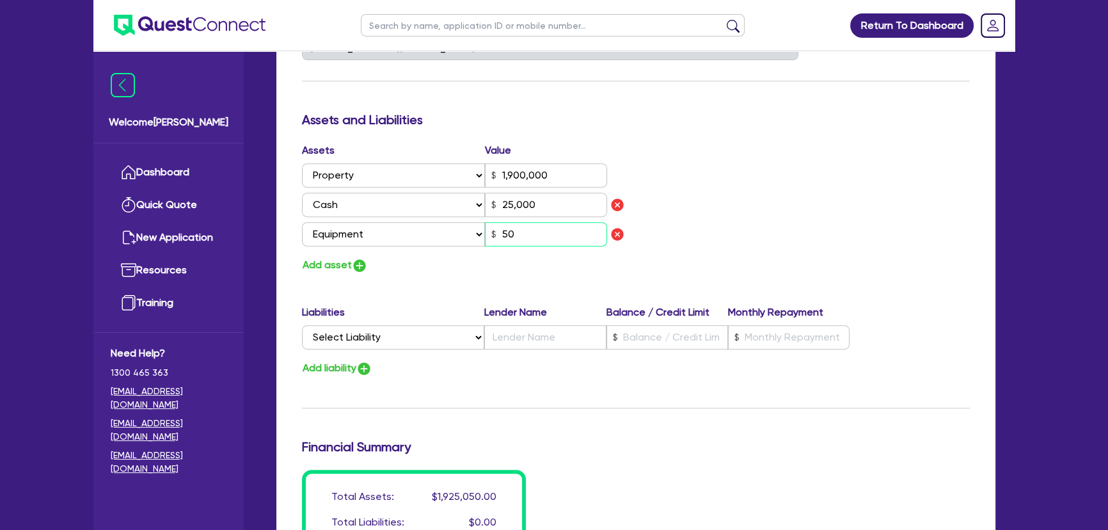
type input "1,900,000"
type input "25,000"
type input "500"
type input "3"
type input "0428 673 443"
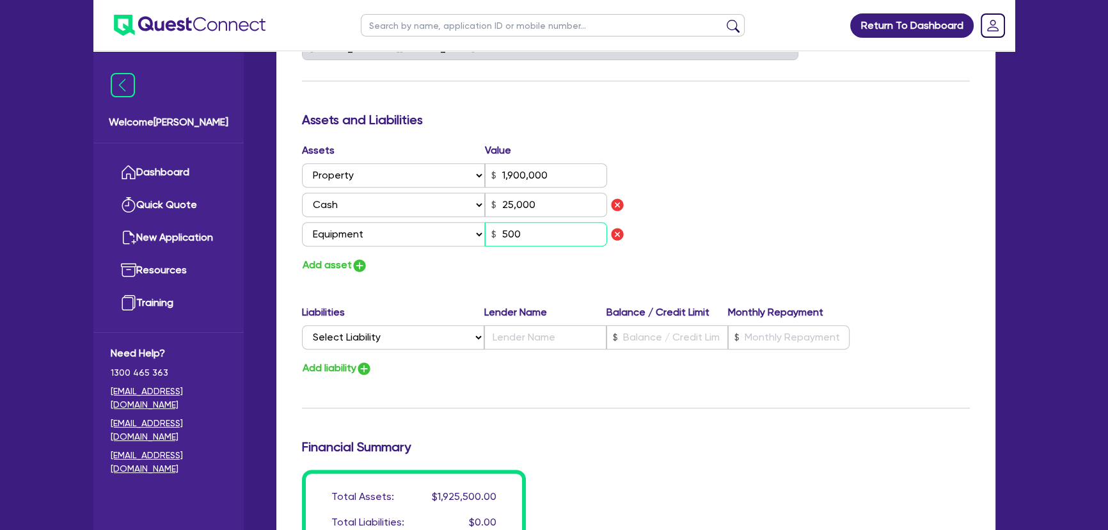
type input "1,900,000"
type input "25,000"
type input "5,000"
type input "3"
type input "0428 673 443"
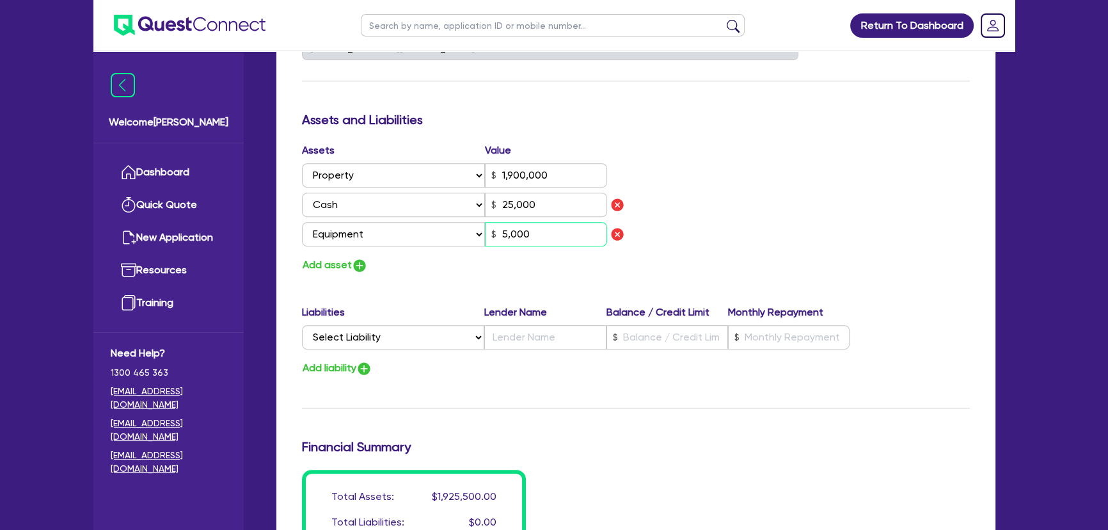
type input "1,900,000"
type input "25,000"
type input "50,000"
type input "3"
type input "0428 673 443"
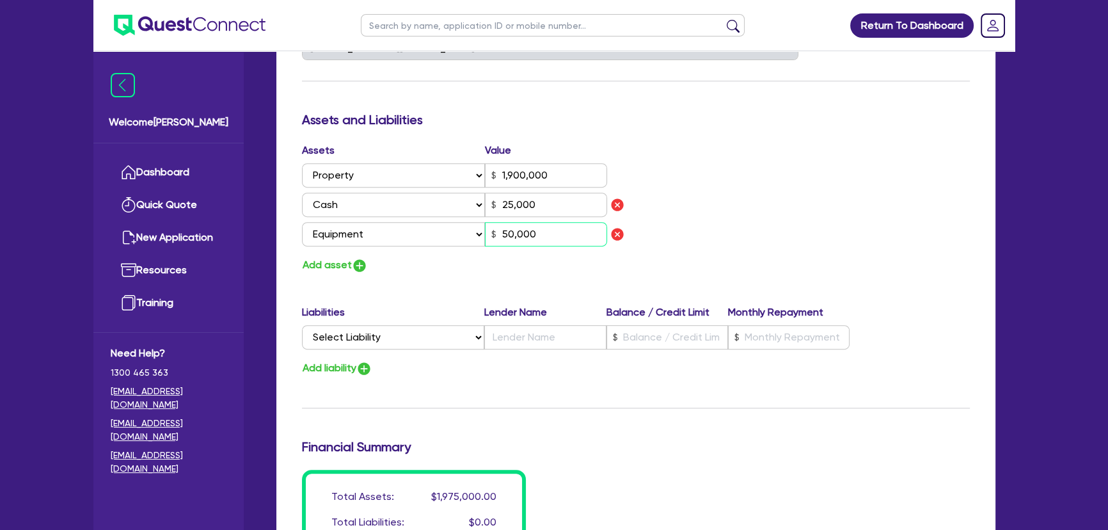
type input "1,900,000"
type input "25,000"
type input "500,000"
click at [687, 241] on div "Assets Value Select Asset Cash Property Investment property Vehicle Truck Trail…" at bounding box center [635, 208] width 687 height 131
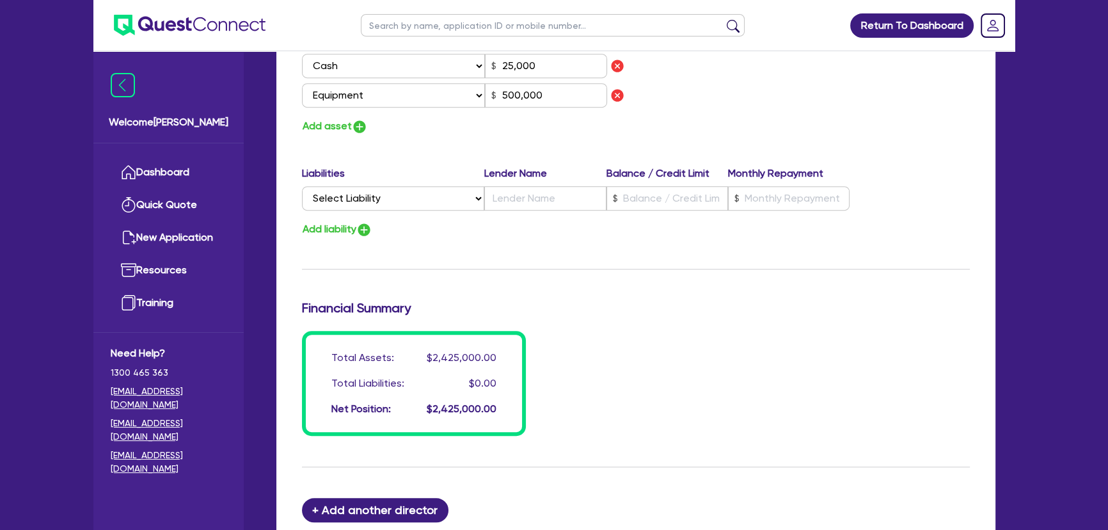
scroll to position [661, 0]
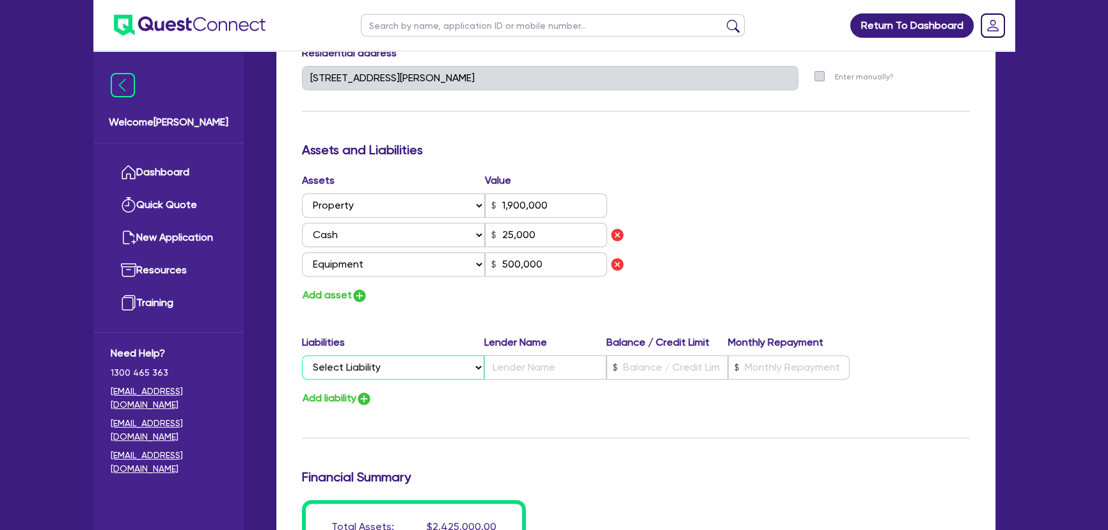
click at [405, 360] on select "Select Liability Credit card Mortgage Investment property loan Vehicle loan Tru…" at bounding box center [393, 367] width 182 height 24
select select "MORTGAGE"
click at [302, 355] on select "Select Liability Credit card Mortgage Investment property loan Vehicle loan Tru…" at bounding box center [393, 367] width 182 height 24
type input "3"
type input "0428 673 443"
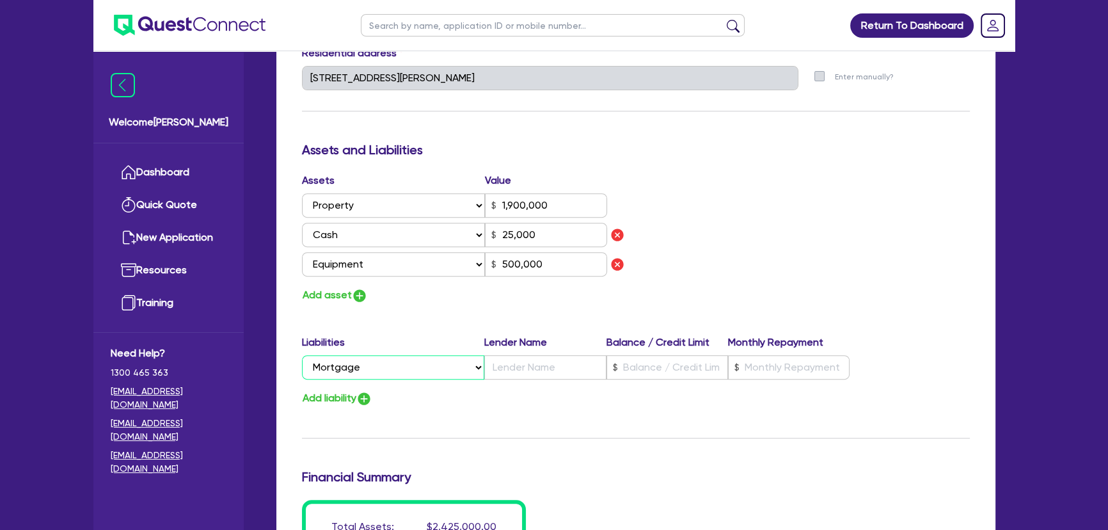
type input "1,900,000"
type input "25,000"
type input "500,000"
click at [511, 365] on input "text" at bounding box center [545, 367] width 122 height 24
type input "3"
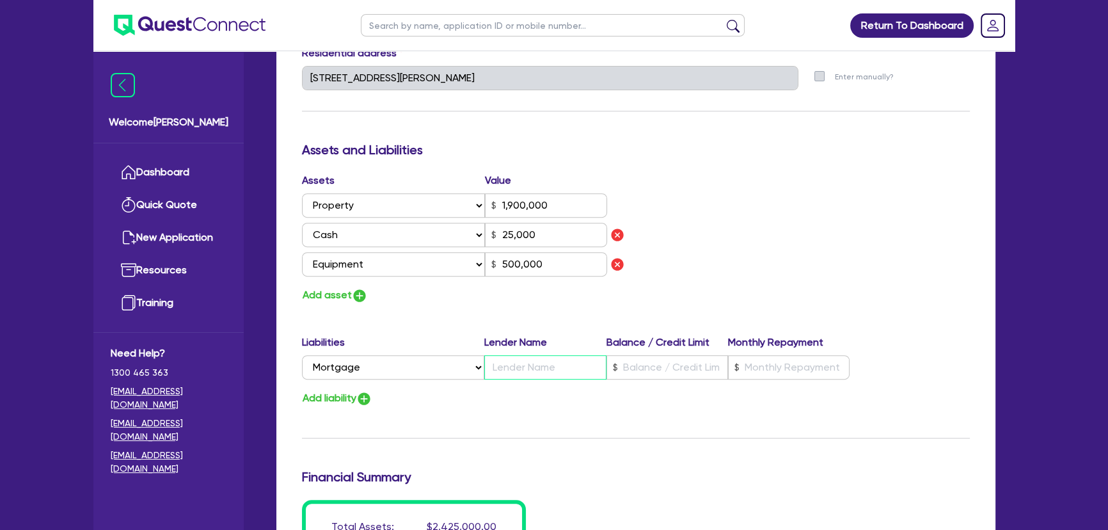
type input "0428 673 443"
type input "1,900,000"
type input "8"
type input "25,000"
type input "500,000"
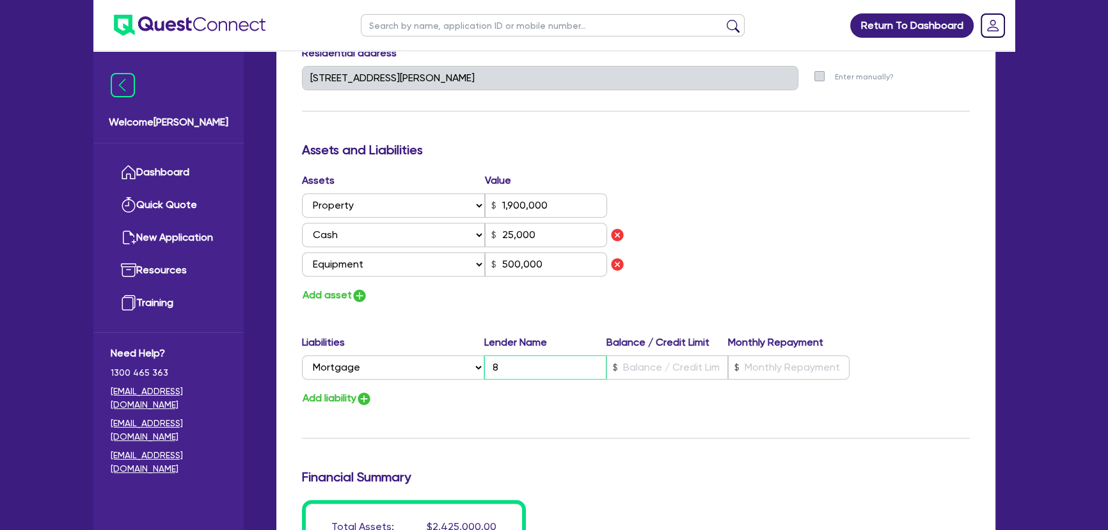
type input "3"
type input "0428 673 443"
type input "1,900,000"
type input "80"
type input "25,000"
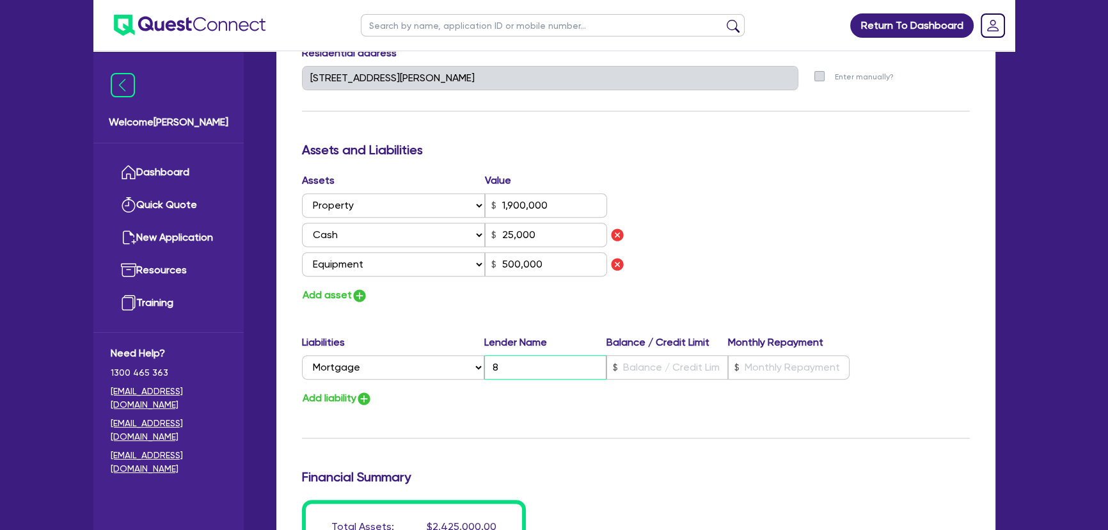
type input "500,000"
type input "3"
type input "0428 673 443"
type input "1,900,000"
type input "800"
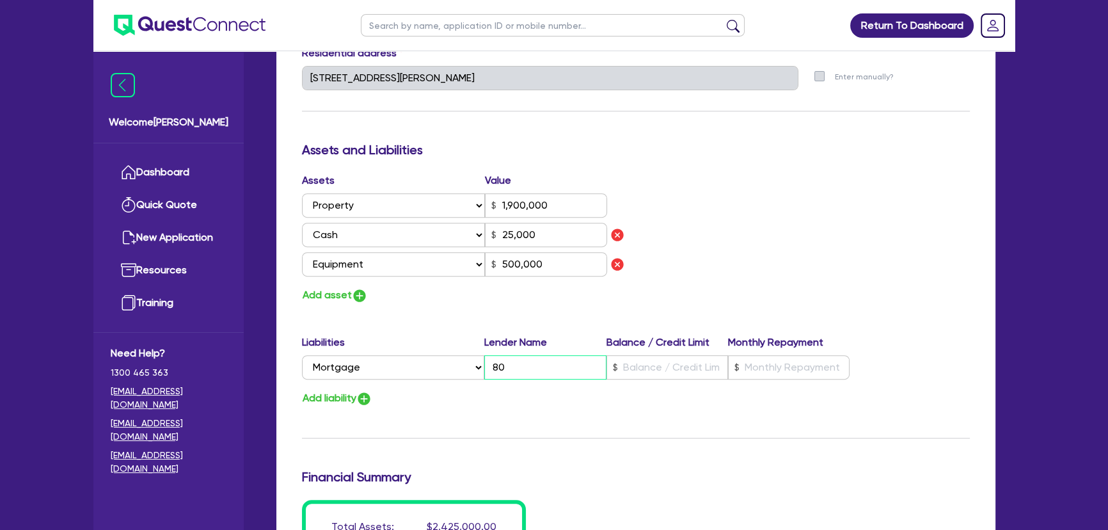
type input "25,000"
type input "500,000"
type input "3"
type input "0428 673 443"
type input "1,900,000"
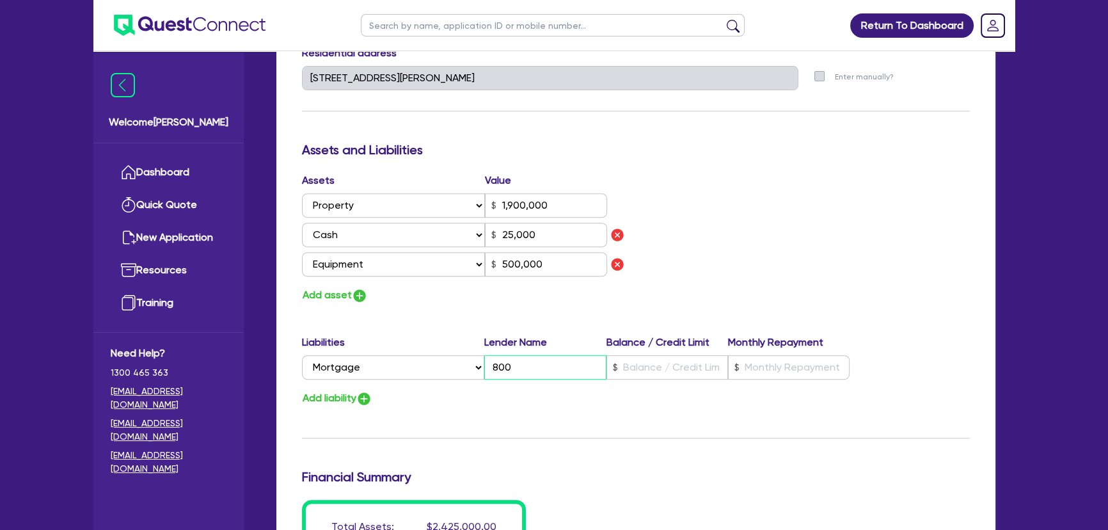
type input "8000"
type input "25,000"
type input "500,000"
type input "3"
type input "0428 673 443"
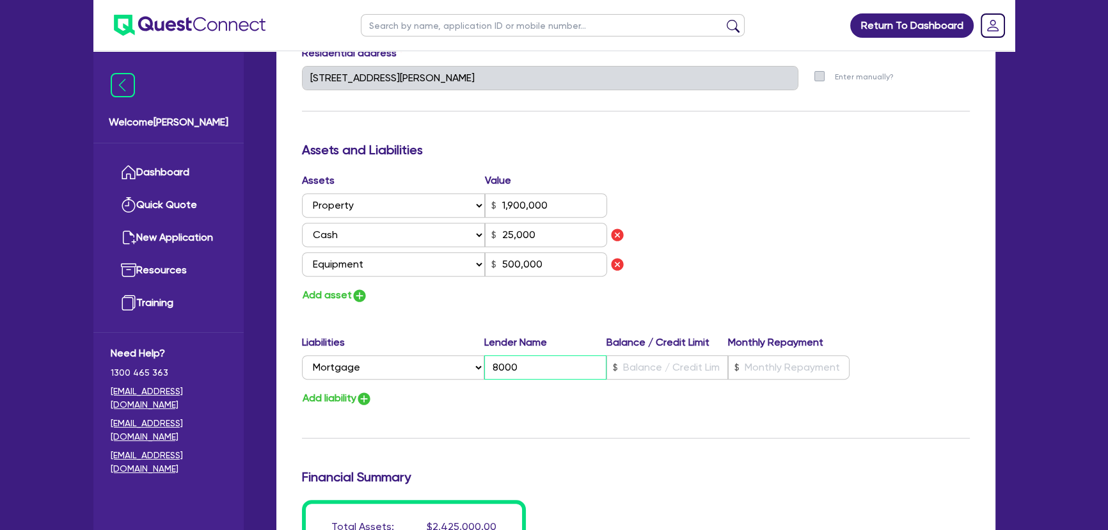
type input "1,900,000"
type input "80000"
type input "25,000"
type input "500,000"
type input "3"
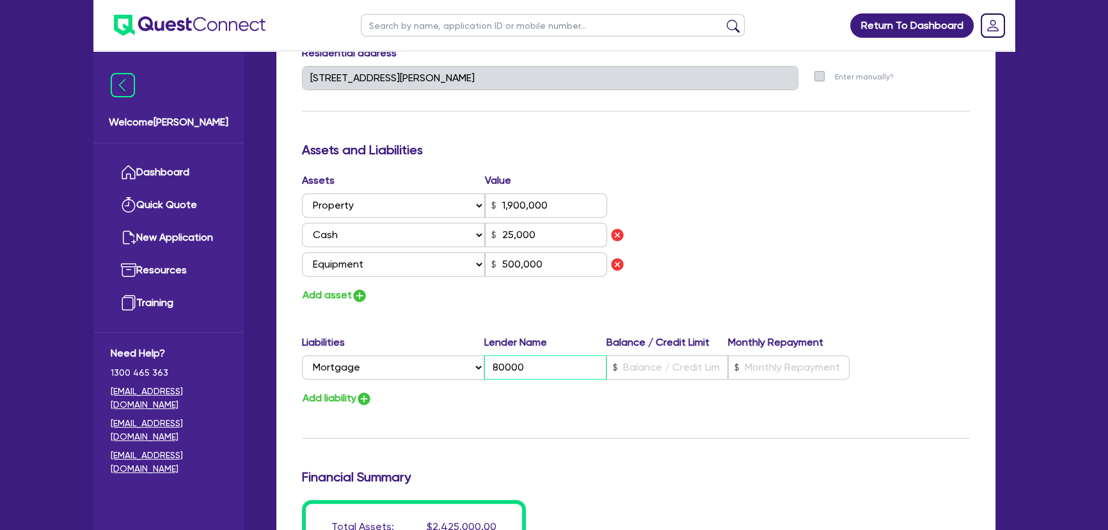
type input "0428 673 443"
type input "1,900,000"
type input "800000"
type input "25,000"
type input "500,000"
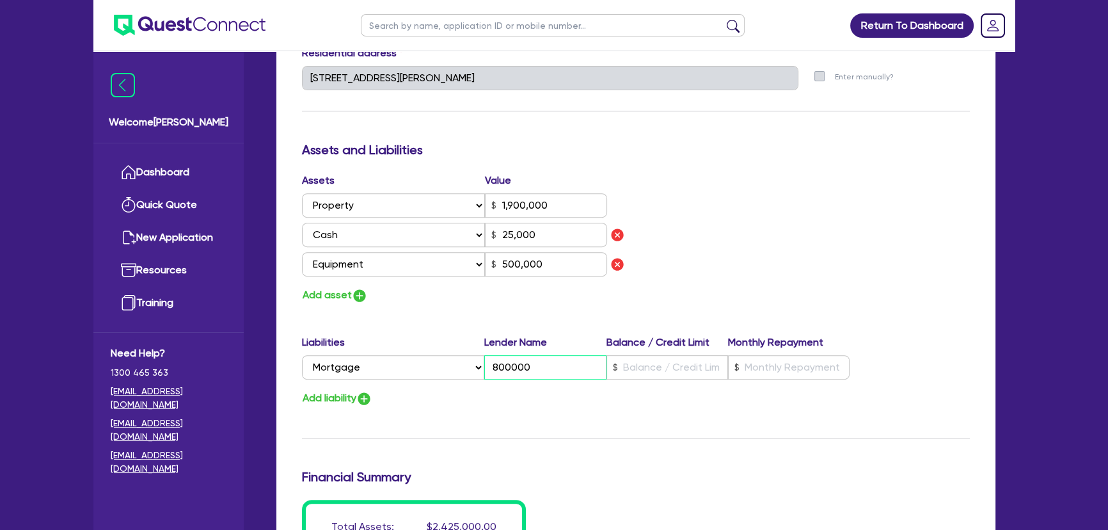
type input "3"
type input "0428 673 443"
type input "1,900,000"
type input "80000"
type input "25,000"
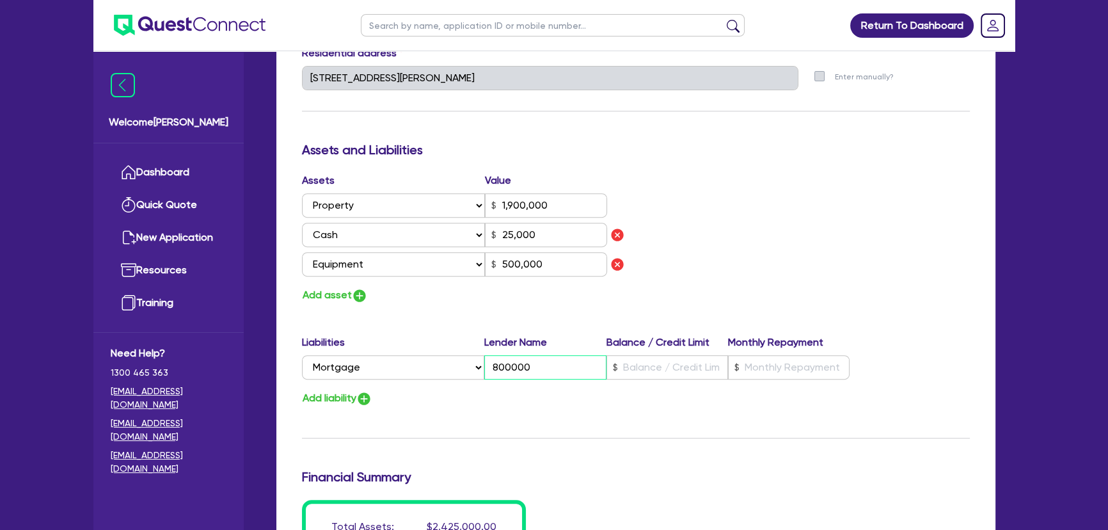
type input "500,000"
type input "8000"
type input "3"
type input "0428 673 443"
type input "1,900,000"
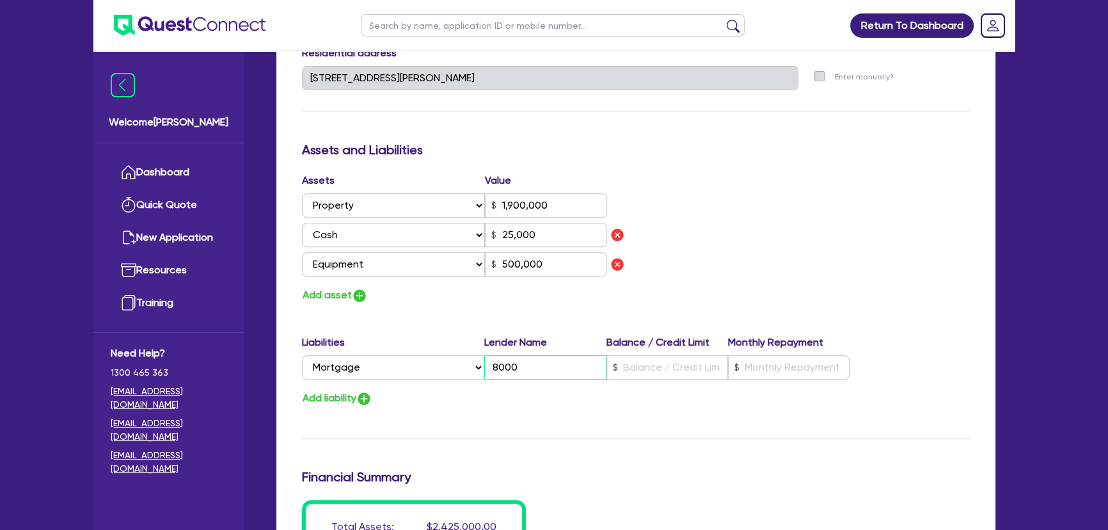
type input "800"
type input "25,000"
type input "500,000"
type input "3"
type input "0428 673 443"
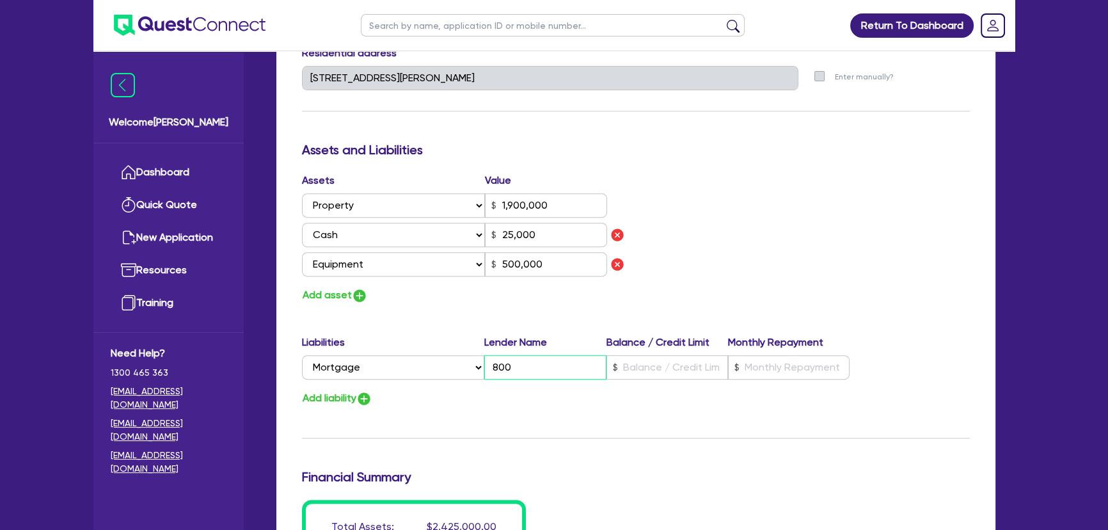
type input "1,900,000"
type input "80"
type input "25,000"
type input "500,000"
type input "3"
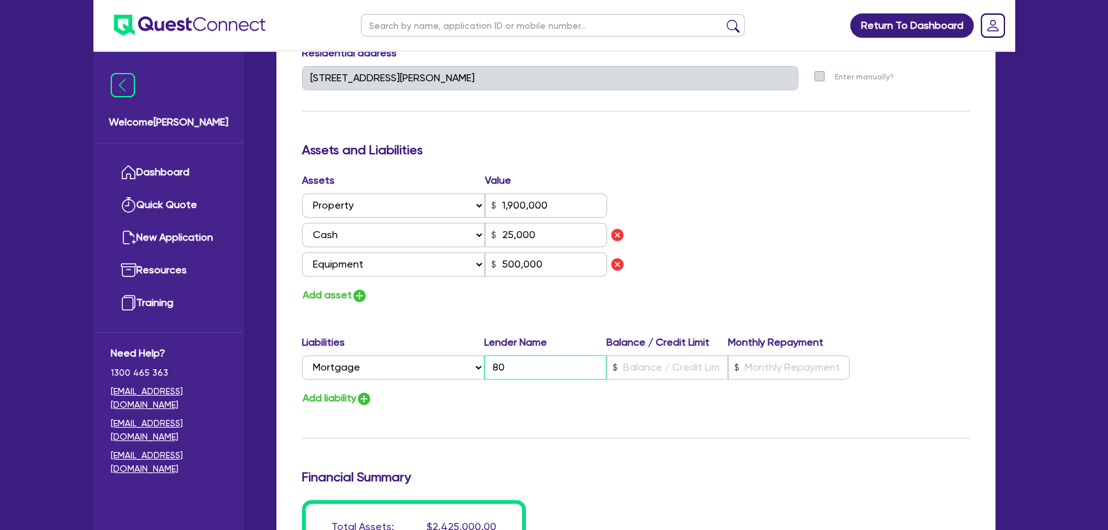
type input "0428 673 443"
type input "1,900,000"
type input "8"
click at [652, 362] on input "text" at bounding box center [668, 367] width 122 height 24
click at [828, 356] on div "Liabilities Lender Name Balance / Credit Limit Monthly Repayment Select Liabili…" at bounding box center [635, 360] width 687 height 50
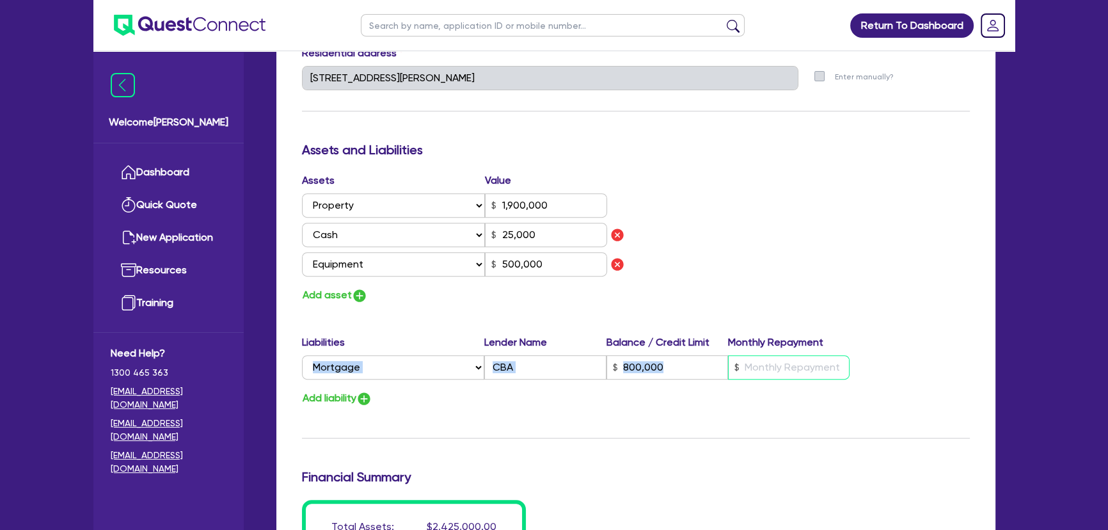
click at [820, 369] on input "text" at bounding box center [789, 367] width 122 height 24
click at [858, 288] on div "Assets Value Select Asset Cash Property Investment property Vehicle Truck Trail…" at bounding box center [635, 238] width 687 height 131
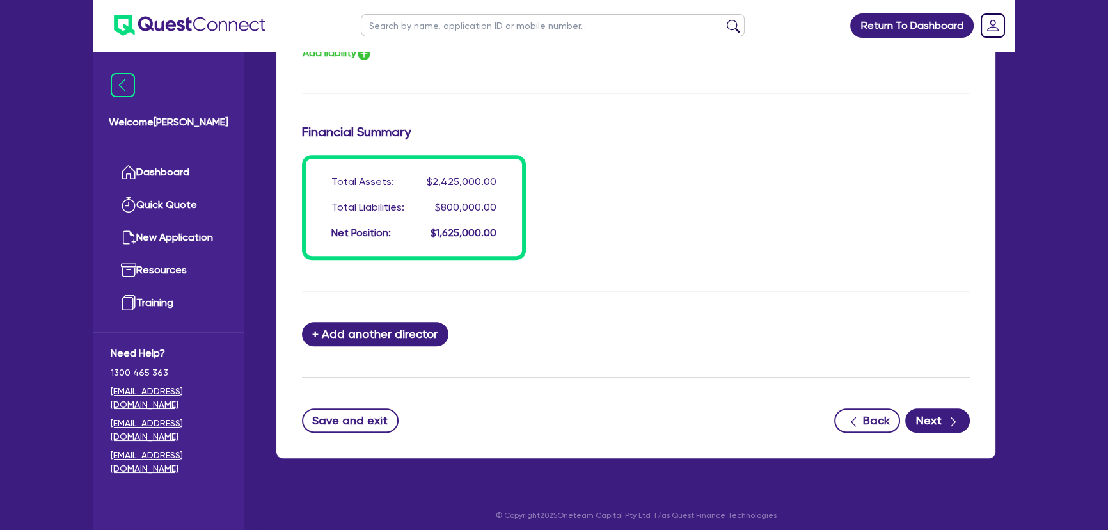
scroll to position [1010, 0]
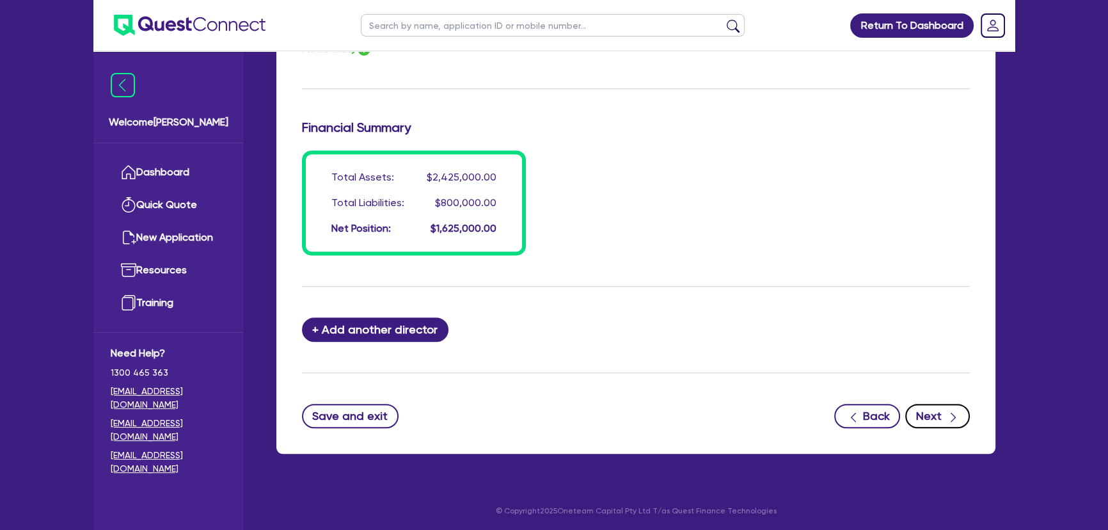
click at [936, 422] on button "Next" at bounding box center [937, 416] width 65 height 24
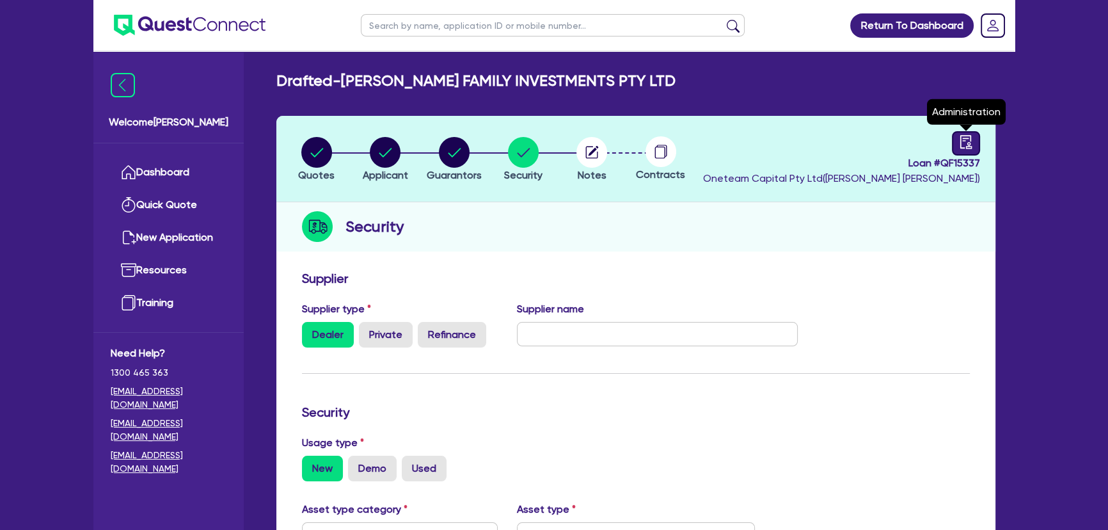
click at [953, 143] on link at bounding box center [966, 143] width 28 height 24
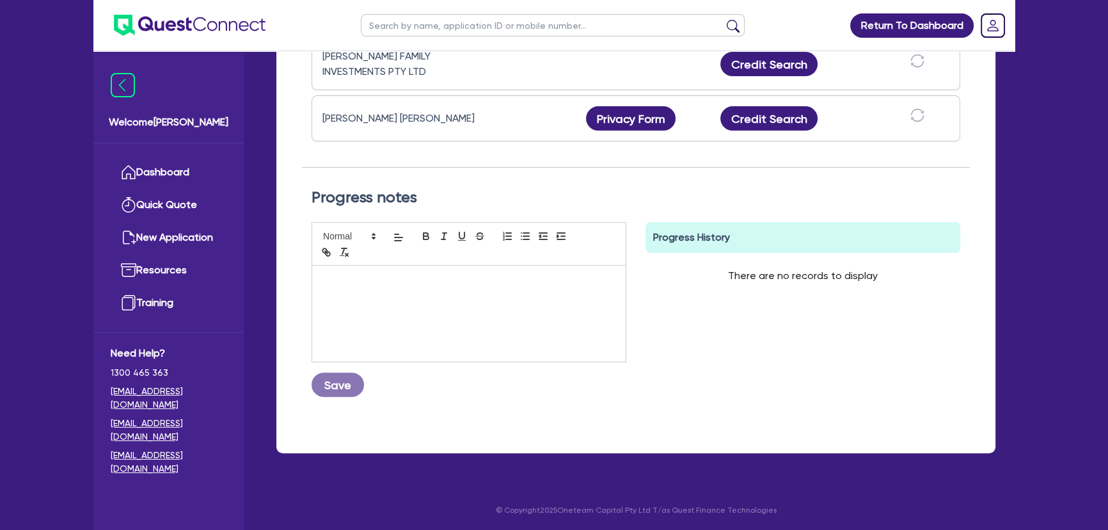
scroll to position [219, 0]
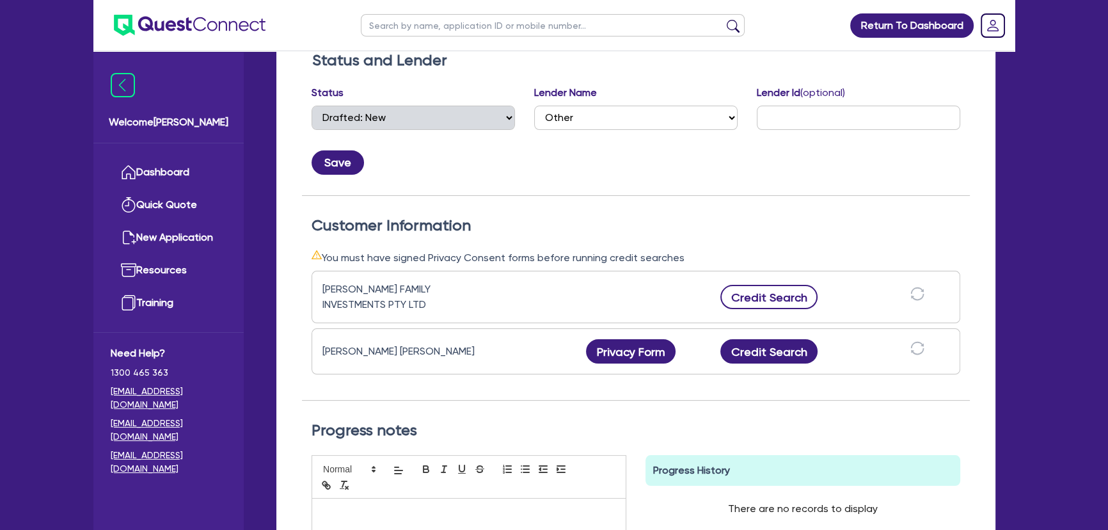
drag, startPoint x: 780, startPoint y: 311, endPoint x: 779, endPoint y: 299, distance: 12.2
click at [780, 307] on div "[PERSON_NAME] FAMILY INVESTMENTS PTY LTD Credit Search" at bounding box center [636, 297] width 649 height 52
click at [779, 296] on button "Credit Search" at bounding box center [769, 297] width 97 height 24
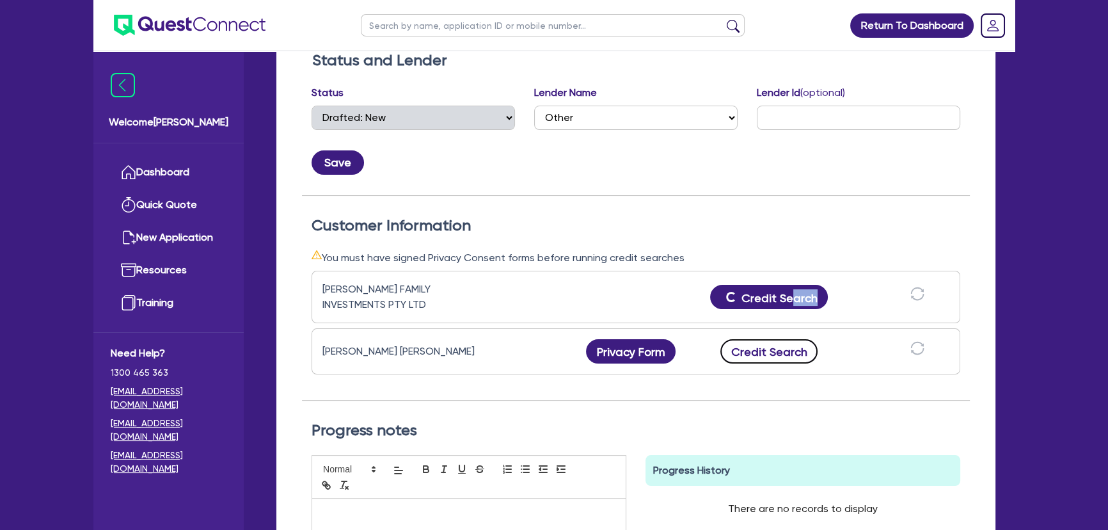
click at [774, 356] on button "Credit Search" at bounding box center [769, 351] width 97 height 24
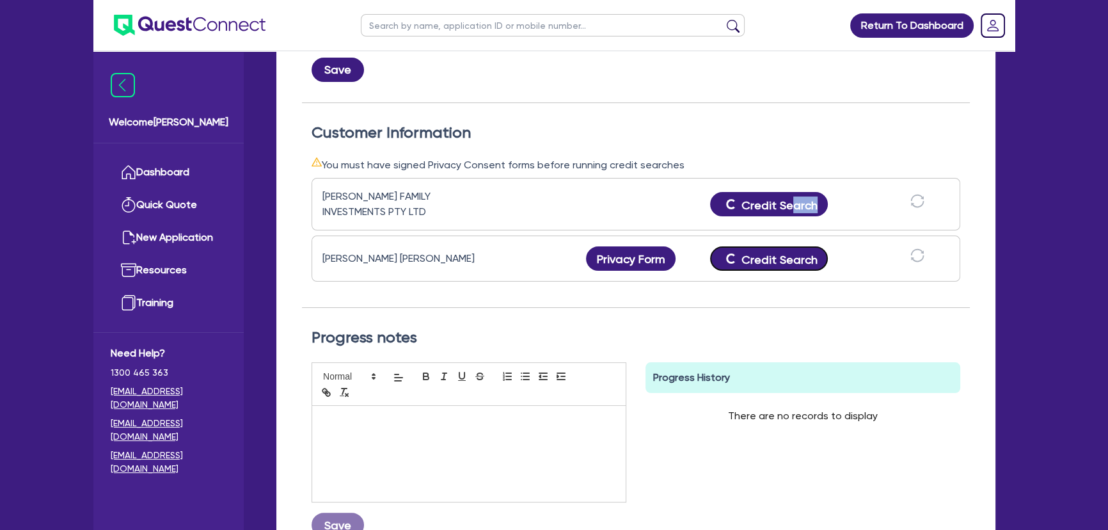
scroll to position [452, 0]
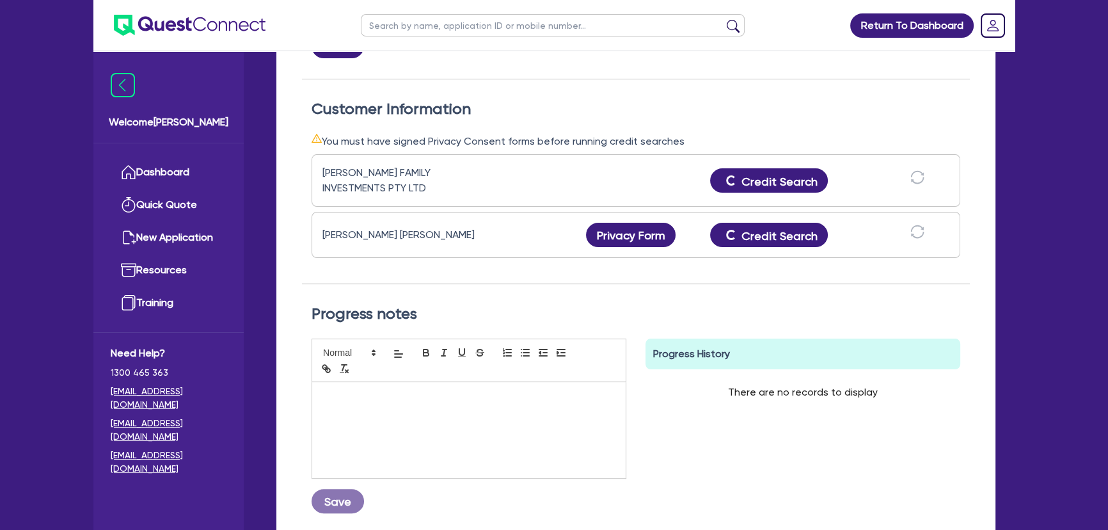
click at [708, 314] on h2 "Progress notes" at bounding box center [636, 314] width 649 height 19
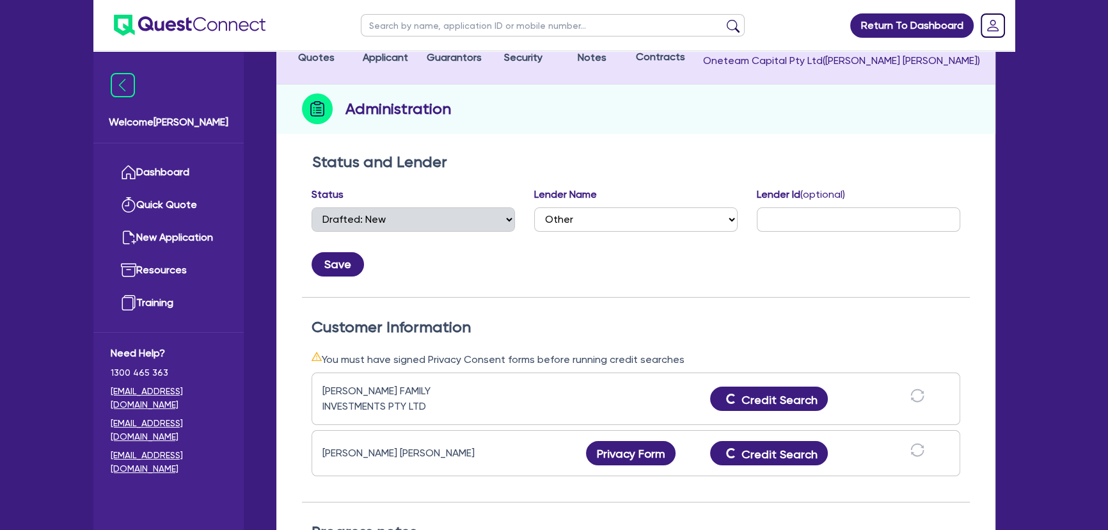
scroll to position [116, 0]
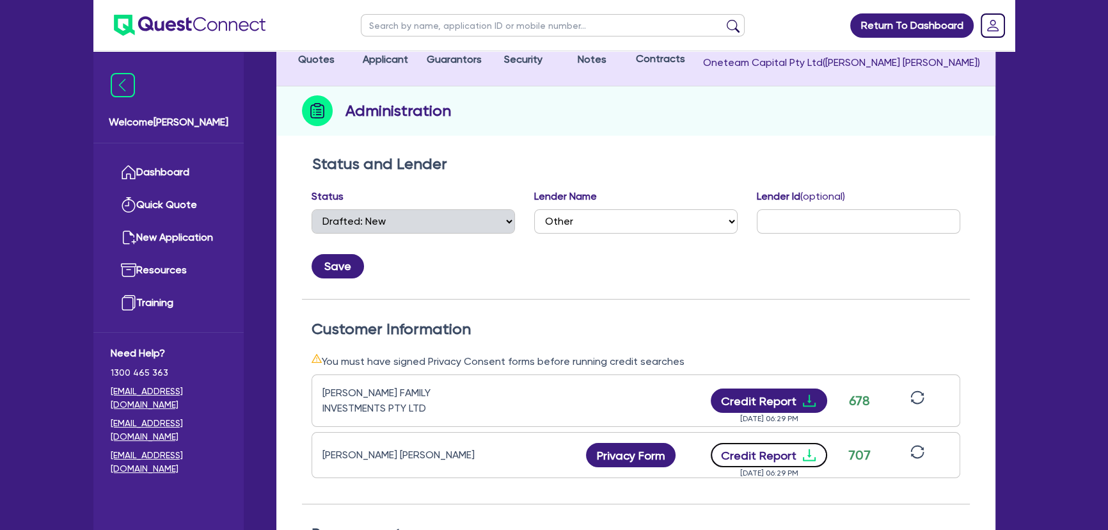
click at [808, 451] on icon "download" at bounding box center [809, 454] width 15 height 15
click at [867, 327] on h2 "Customer Information" at bounding box center [636, 329] width 649 height 19
click at [847, 299] on div "Customer Information You must have signed Privacy Consent forms before running …" at bounding box center [636, 401] width 668 height 205
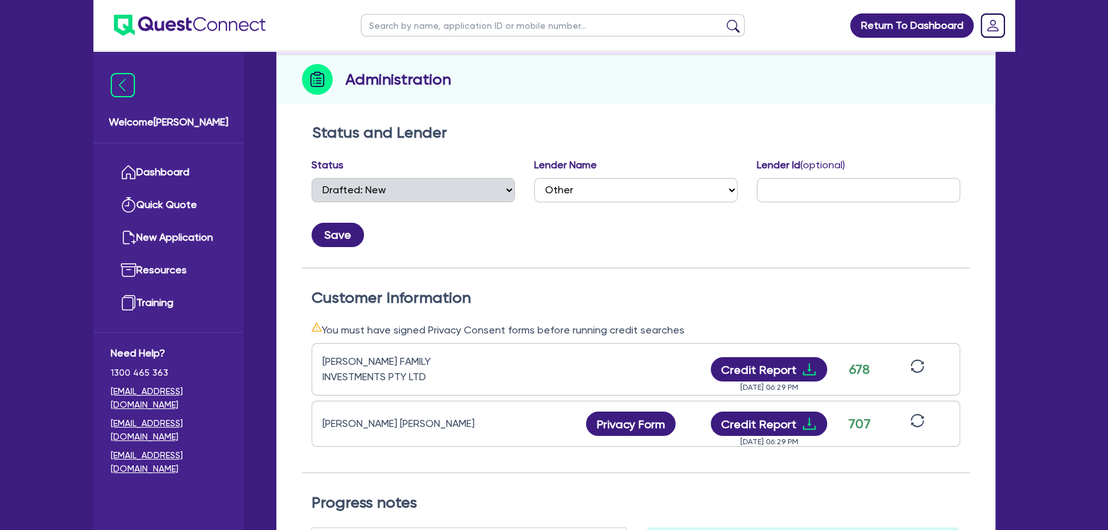
scroll to position [174, 0]
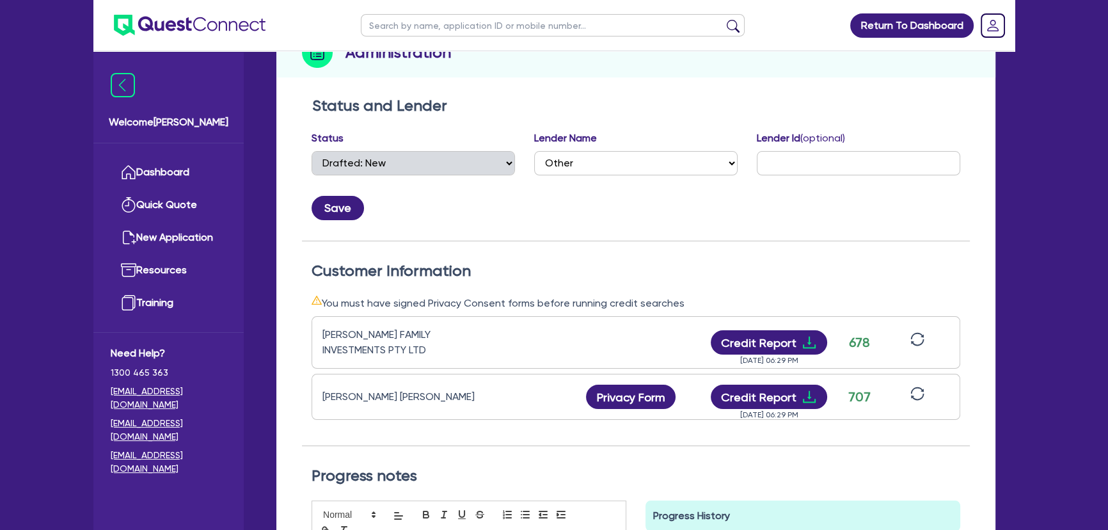
click at [874, 253] on div "Customer Information You must have signed Privacy Consent forms before running …" at bounding box center [636, 343] width 668 height 205
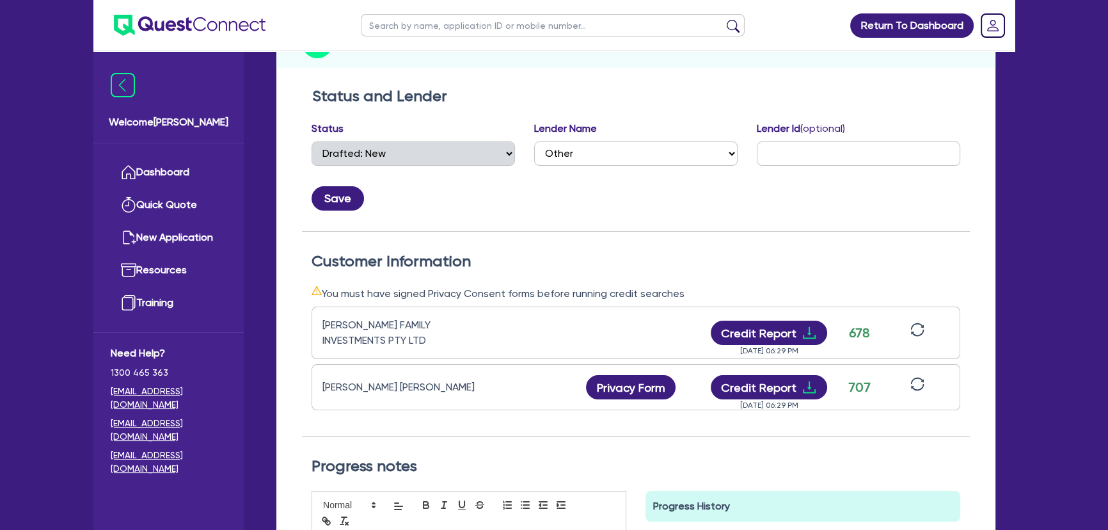
scroll to position [116, 0]
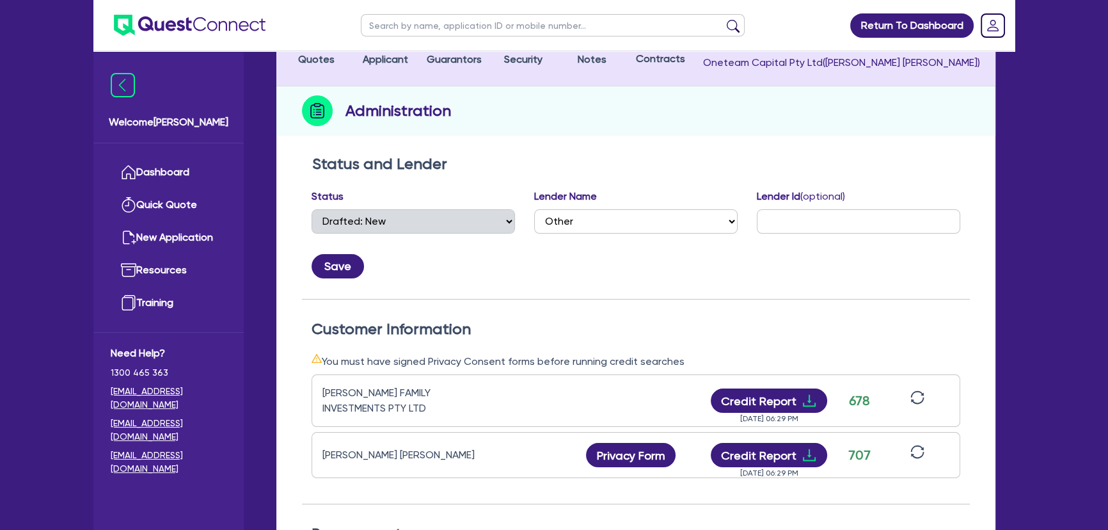
click at [827, 292] on div "Status and Lender Status Select Quoted Drafted: New Drafted: Amended Submitted:…" at bounding box center [636, 227] width 668 height 145
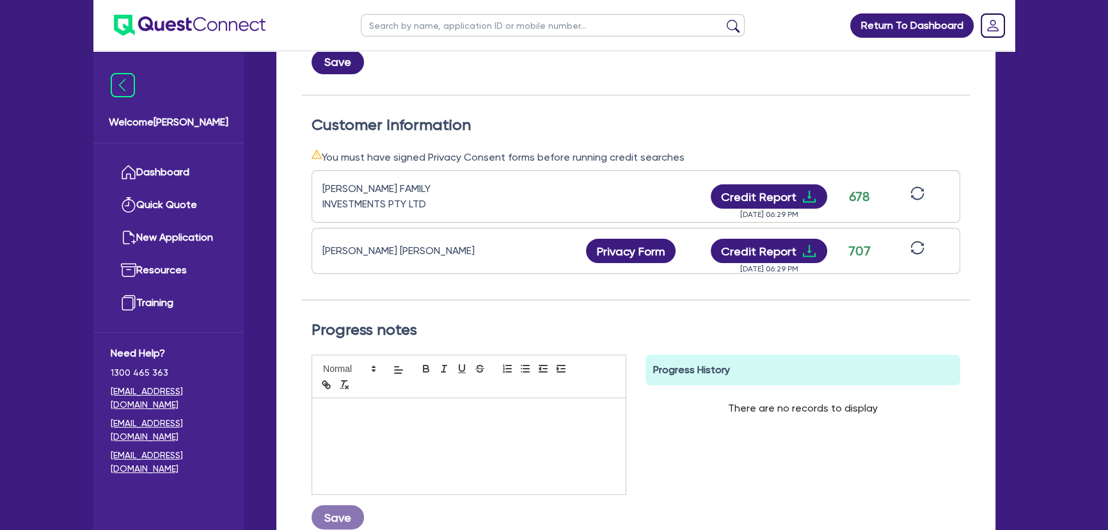
scroll to position [103, 0]
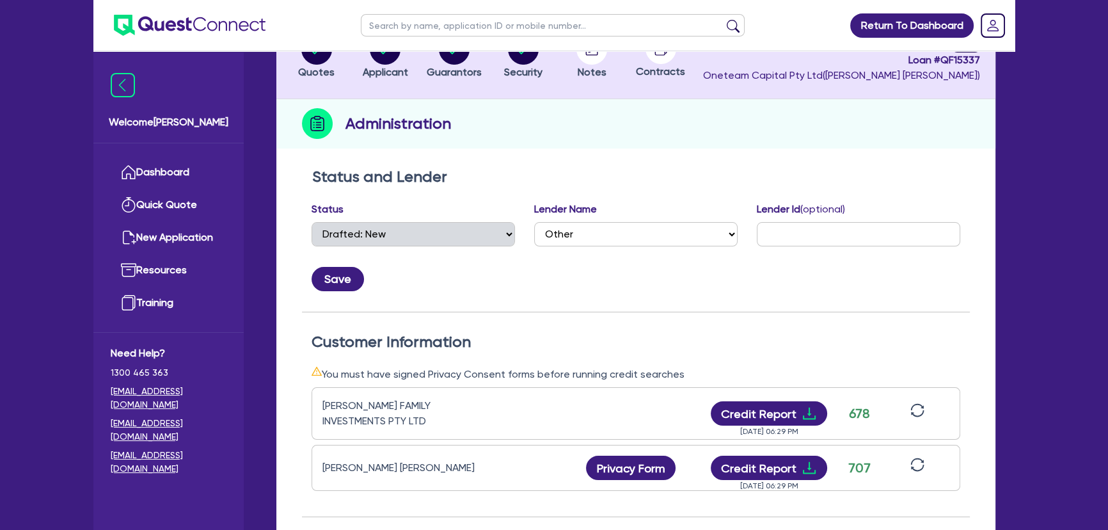
click at [834, 307] on div "Status and Lender Status Select Quoted Drafted: New Drafted: Amended Submitted:…" at bounding box center [636, 240] width 668 height 145
click at [942, 363] on div "Customer Information You must have signed Privacy Consent forms before running …" at bounding box center [636, 425] width 668 height 184
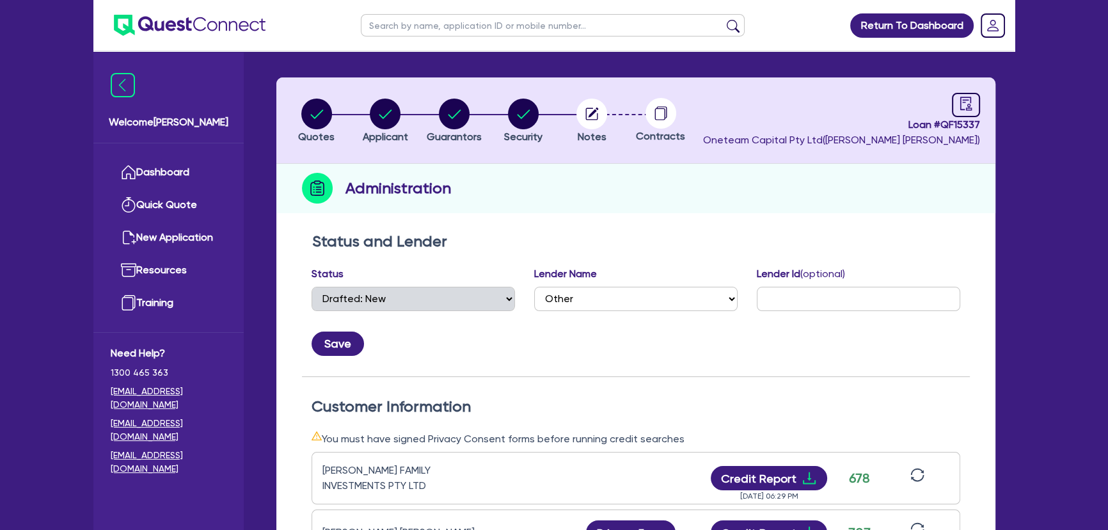
scroll to position [0, 0]
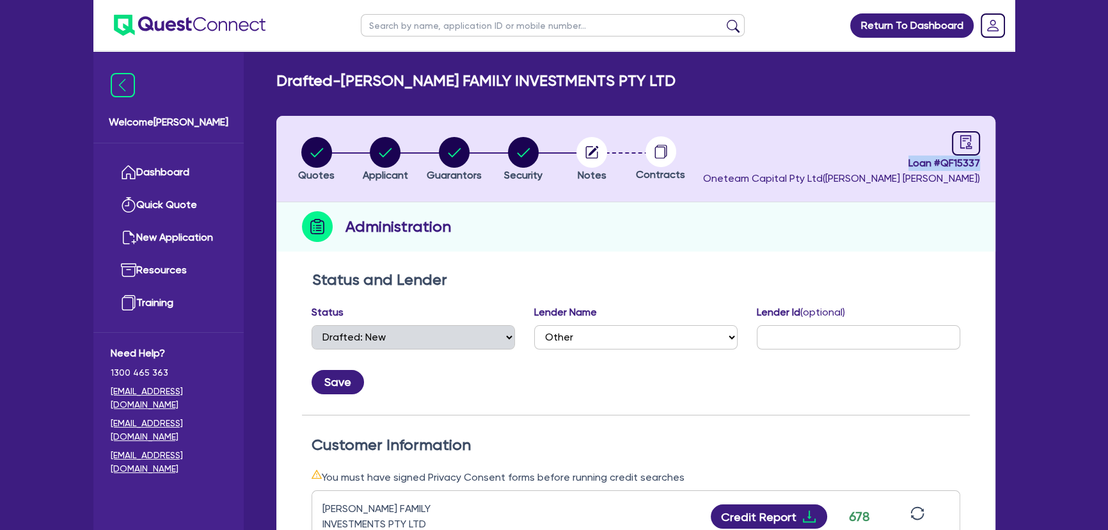
drag, startPoint x: 890, startPoint y: 166, endPoint x: 980, endPoint y: 166, distance: 89.6
click at [980, 166] on span "Loan # QF15337" at bounding box center [841, 162] width 277 height 15
click at [969, 211] on div "Administration" at bounding box center [635, 226] width 719 height 49
drag, startPoint x: 907, startPoint y: 161, endPoint x: 1008, endPoint y: 166, distance: 101.2
click at [1008, 166] on div "Drafted - [PERSON_NAME] FAMILY INVESTMENTS PTY LTD Quotes Applicant [GEOGRAPHIC…" at bounding box center [636, 496] width 758 height 849
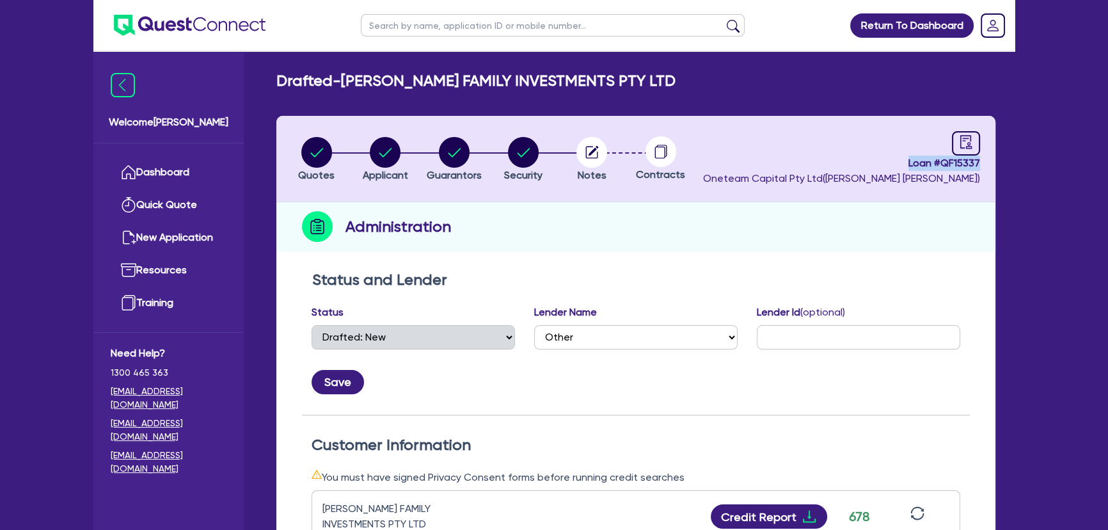
click at [825, 243] on div "Administration" at bounding box center [635, 226] width 719 height 49
click at [881, 237] on div "Administration" at bounding box center [635, 226] width 719 height 49
click at [830, 275] on h2 "Status and Lender" at bounding box center [636, 280] width 648 height 19
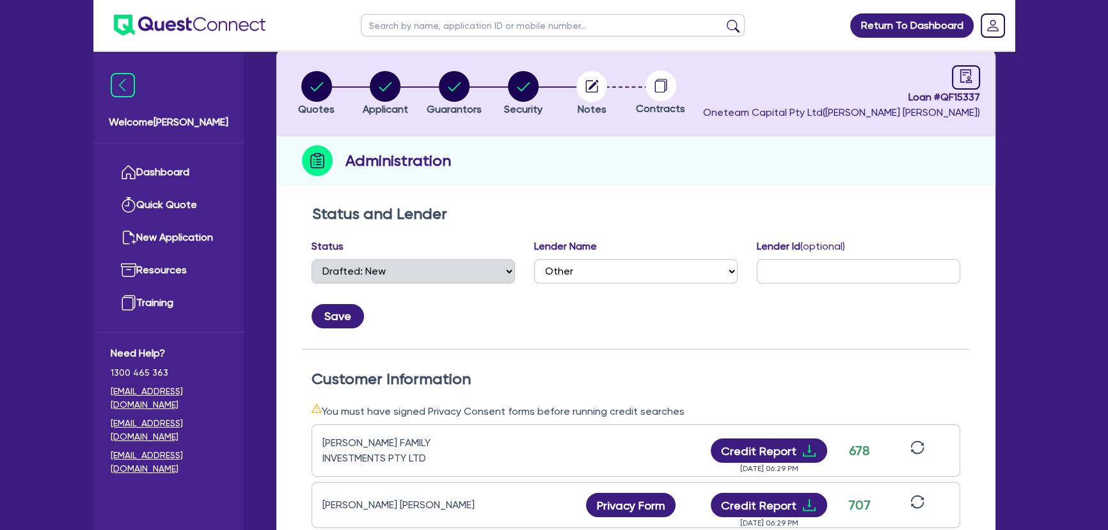
scroll to position [58, 0]
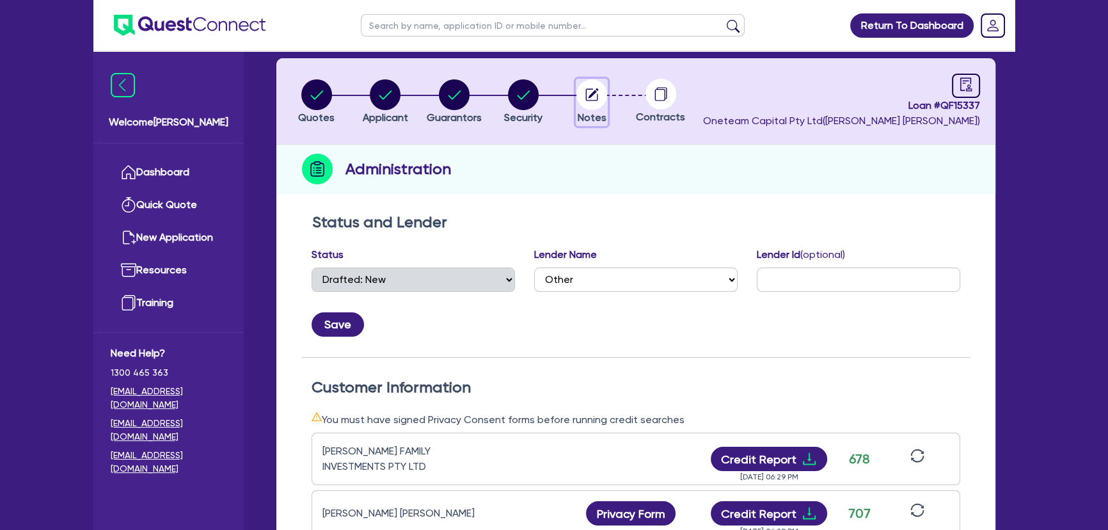
click at [594, 99] on circle "button" at bounding box center [592, 94] width 31 height 31
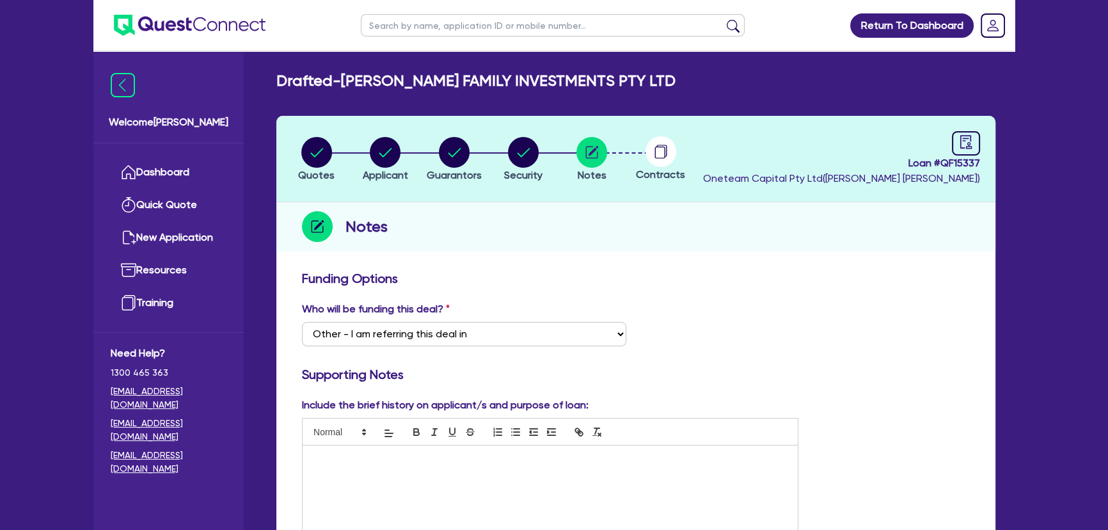
click at [248, 29] on img at bounding box center [190, 25] width 152 height 21
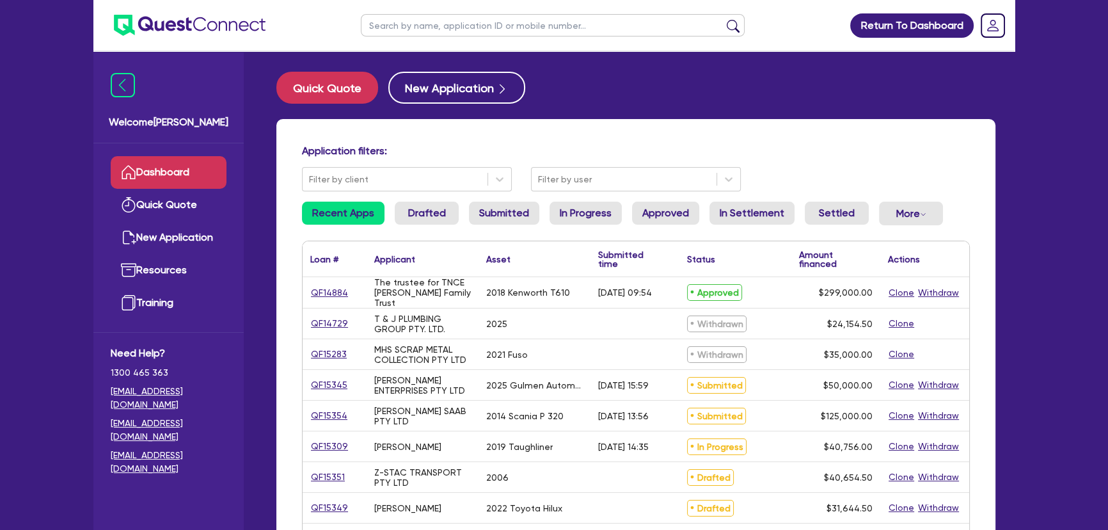
click at [444, 27] on input "text" at bounding box center [553, 25] width 384 height 22
click at [723, 19] on button "submit" at bounding box center [733, 28] width 20 height 18
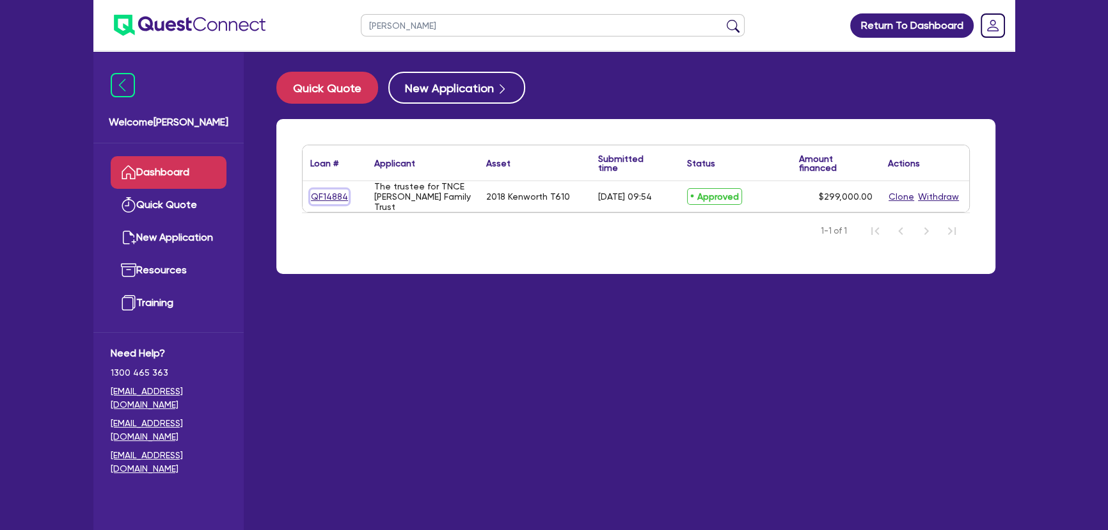
click at [330, 196] on link "QF14884" at bounding box center [329, 196] width 38 height 15
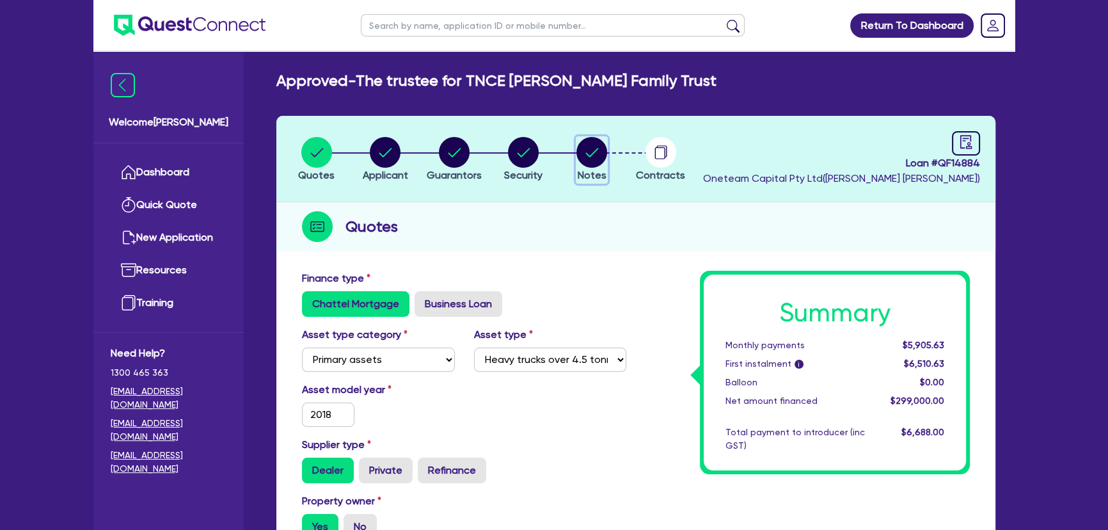
click at [580, 153] on circle "button" at bounding box center [592, 152] width 31 height 31
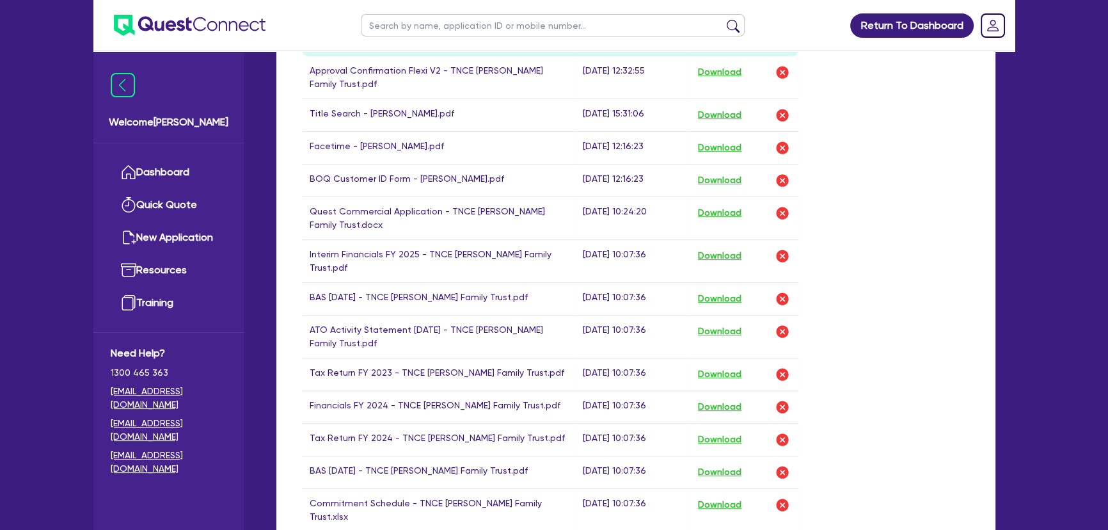
scroll to position [756, 0]
